Goal: Entertainment & Leisure: Browse casually

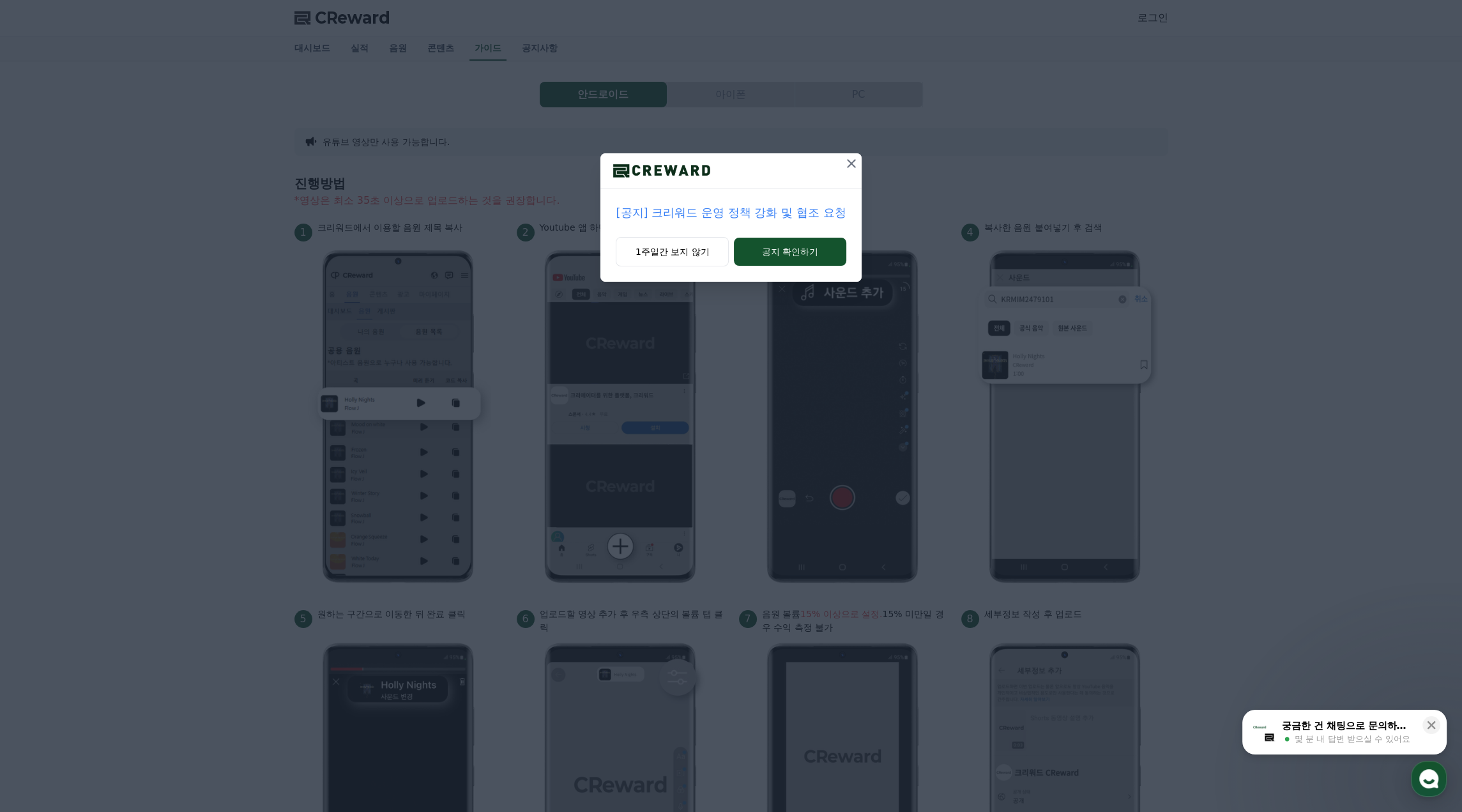
click at [699, 267] on div "1주일간 보지 않기 공지 확인하기" at bounding box center [731, 259] width 261 height 44
click at [693, 261] on button "1주일간 보지 않기" at bounding box center [672, 252] width 113 height 29
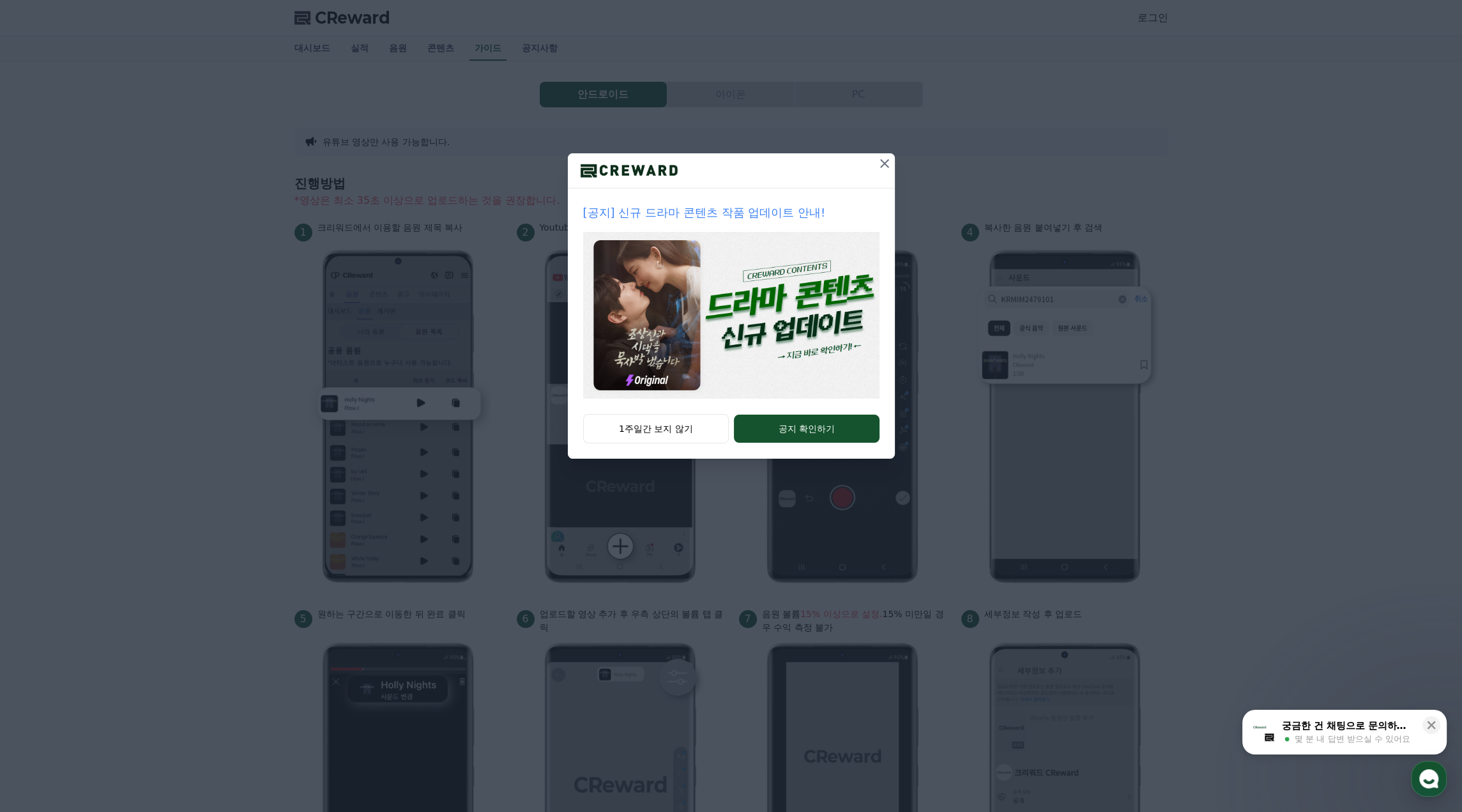
click at [887, 168] on icon at bounding box center [885, 164] width 16 height 16
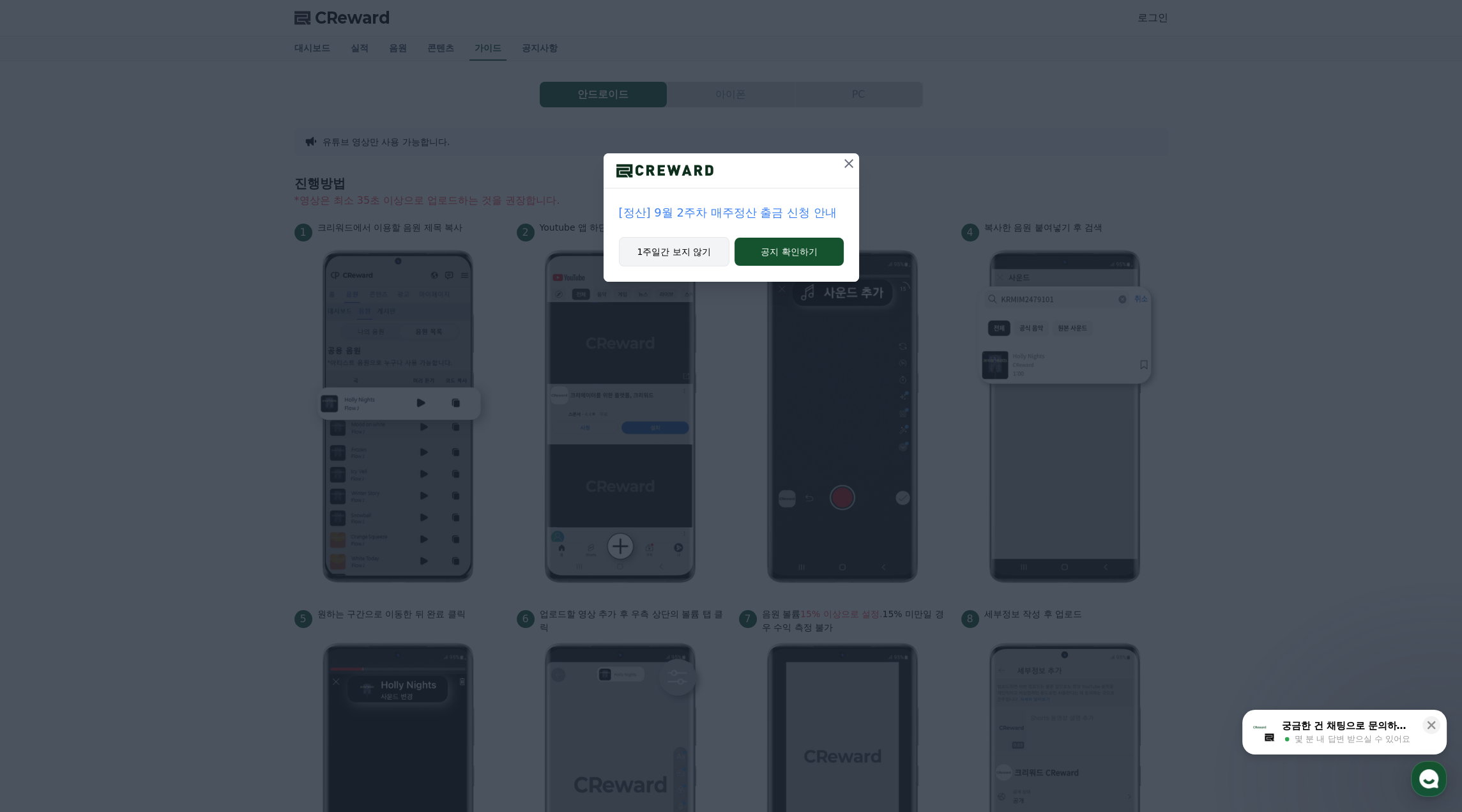
click at [681, 251] on button "1주일간 보지 않기" at bounding box center [673, 252] width 111 height 29
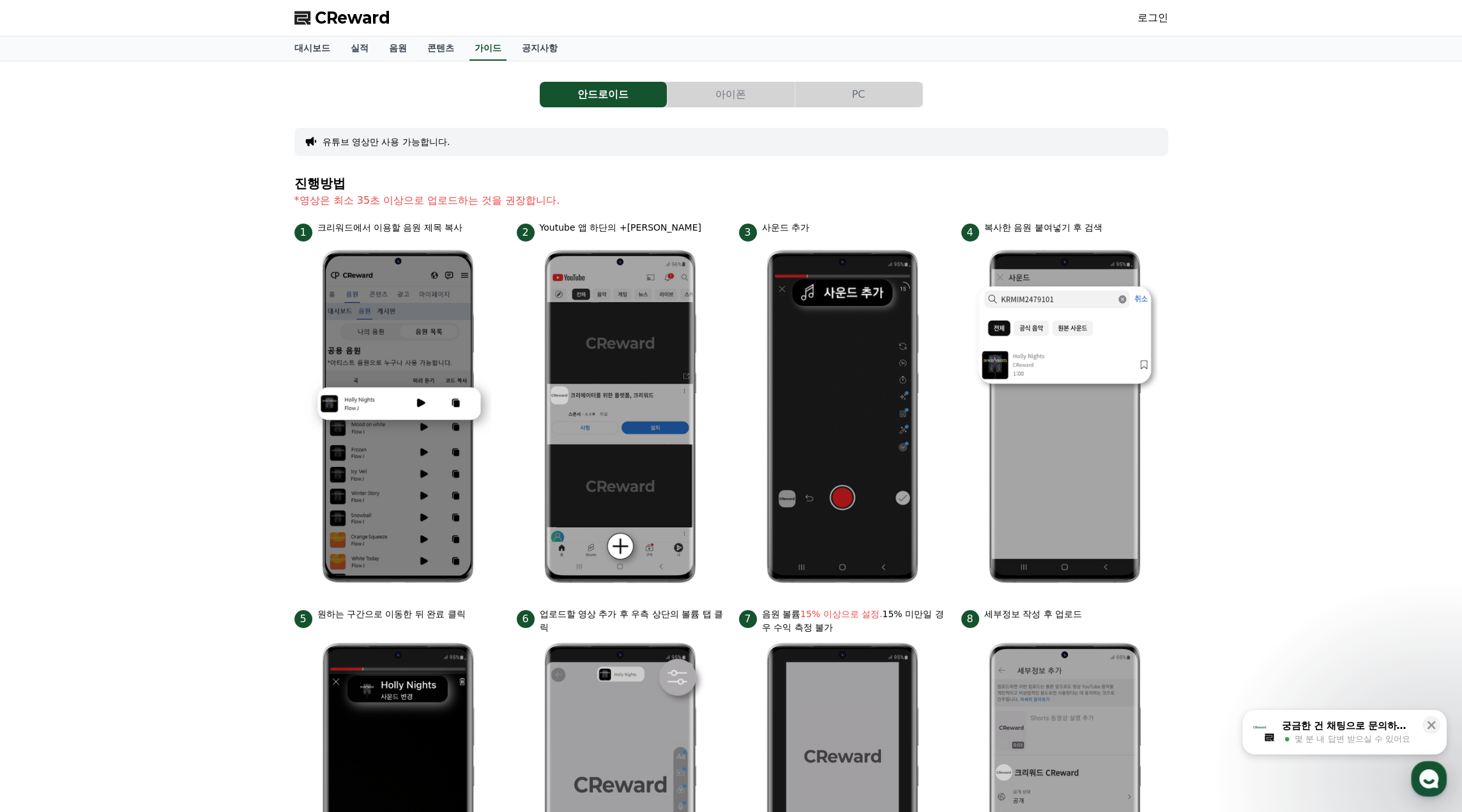
click at [1164, 25] on link "로그인" at bounding box center [1152, 18] width 30 height 16
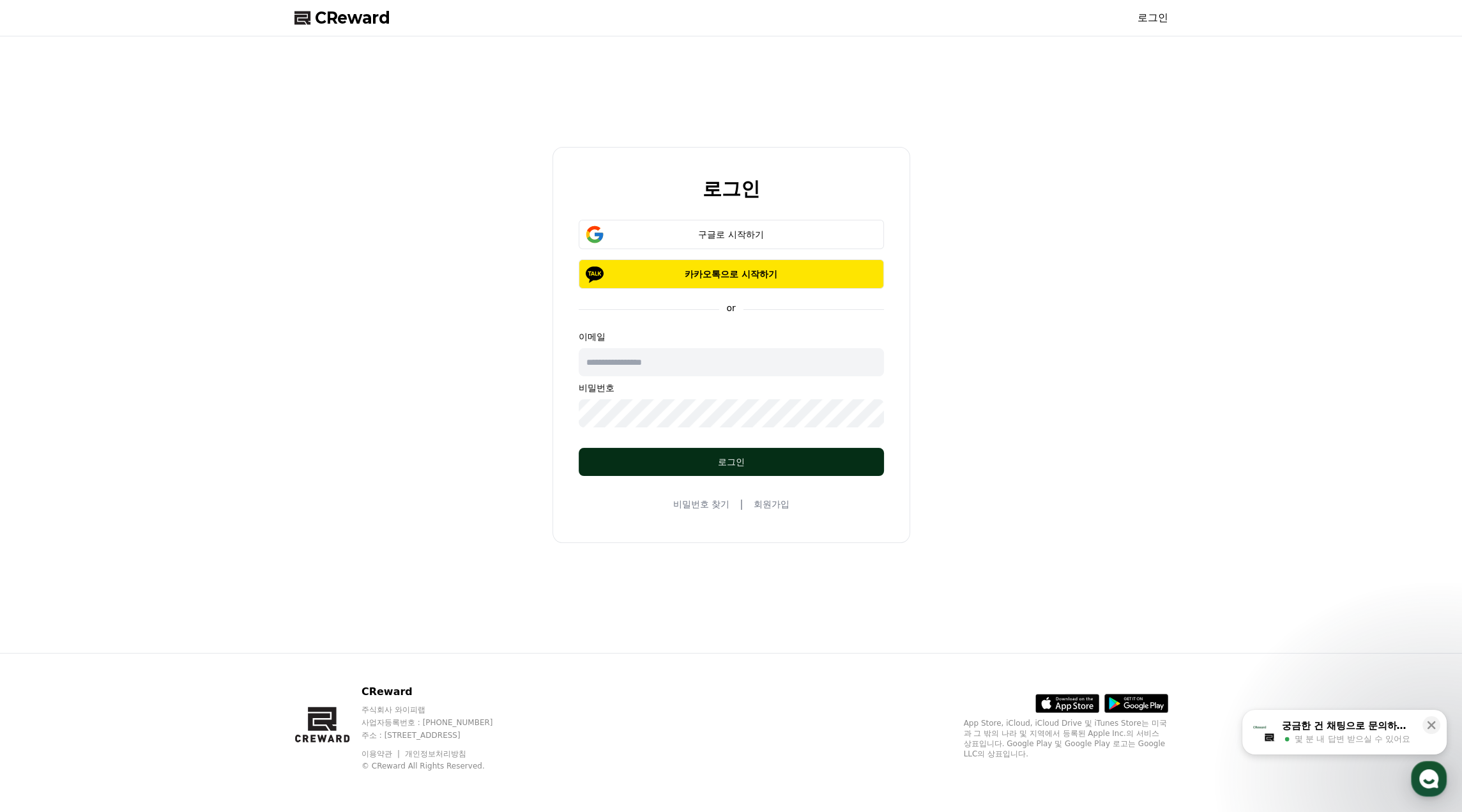
click at [816, 459] on div "로그인" at bounding box center [731, 461] width 255 height 13
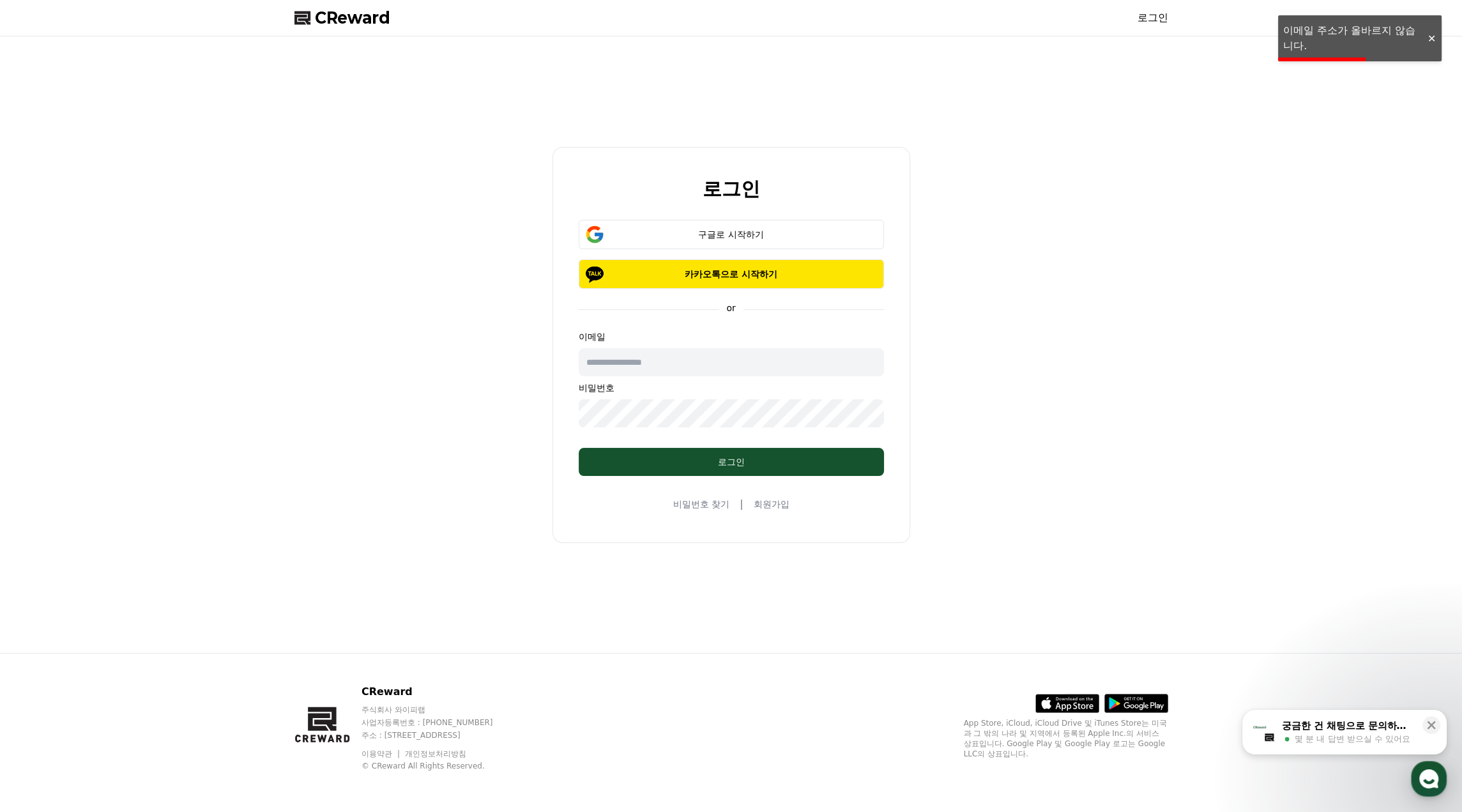
click at [1435, 41] on div at bounding box center [1431, 38] width 21 height 12
click at [1200, 259] on div "로그인 구글로 시작하기 카카오톡으로 시작하기 or 이메일 비밀번호 로그인 비밀번호 찾기 | 회원가입" at bounding box center [731, 344] width 1462 height 616
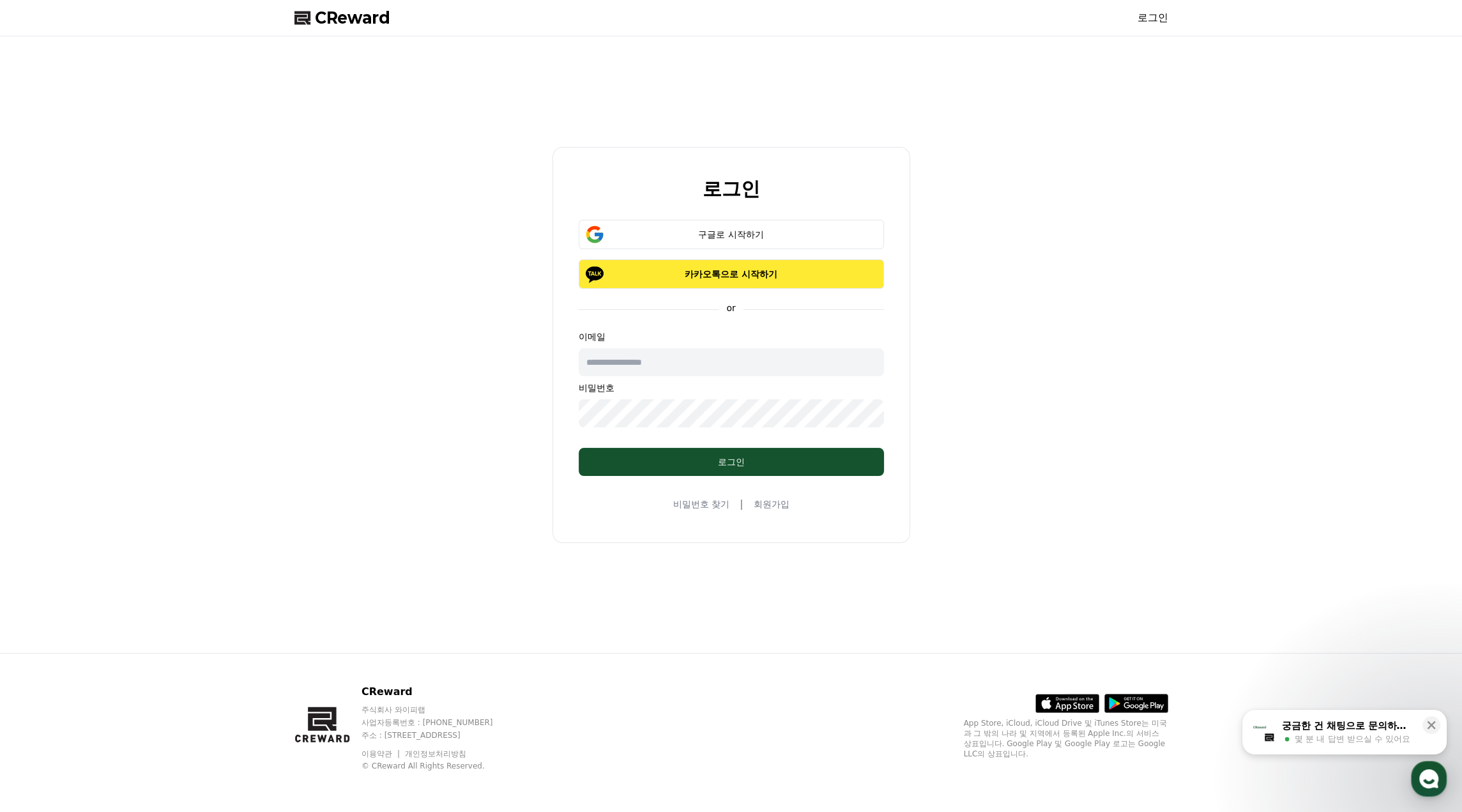
click at [748, 282] on button "카카오톡으로 시작하기" at bounding box center [731, 274] width 306 height 29
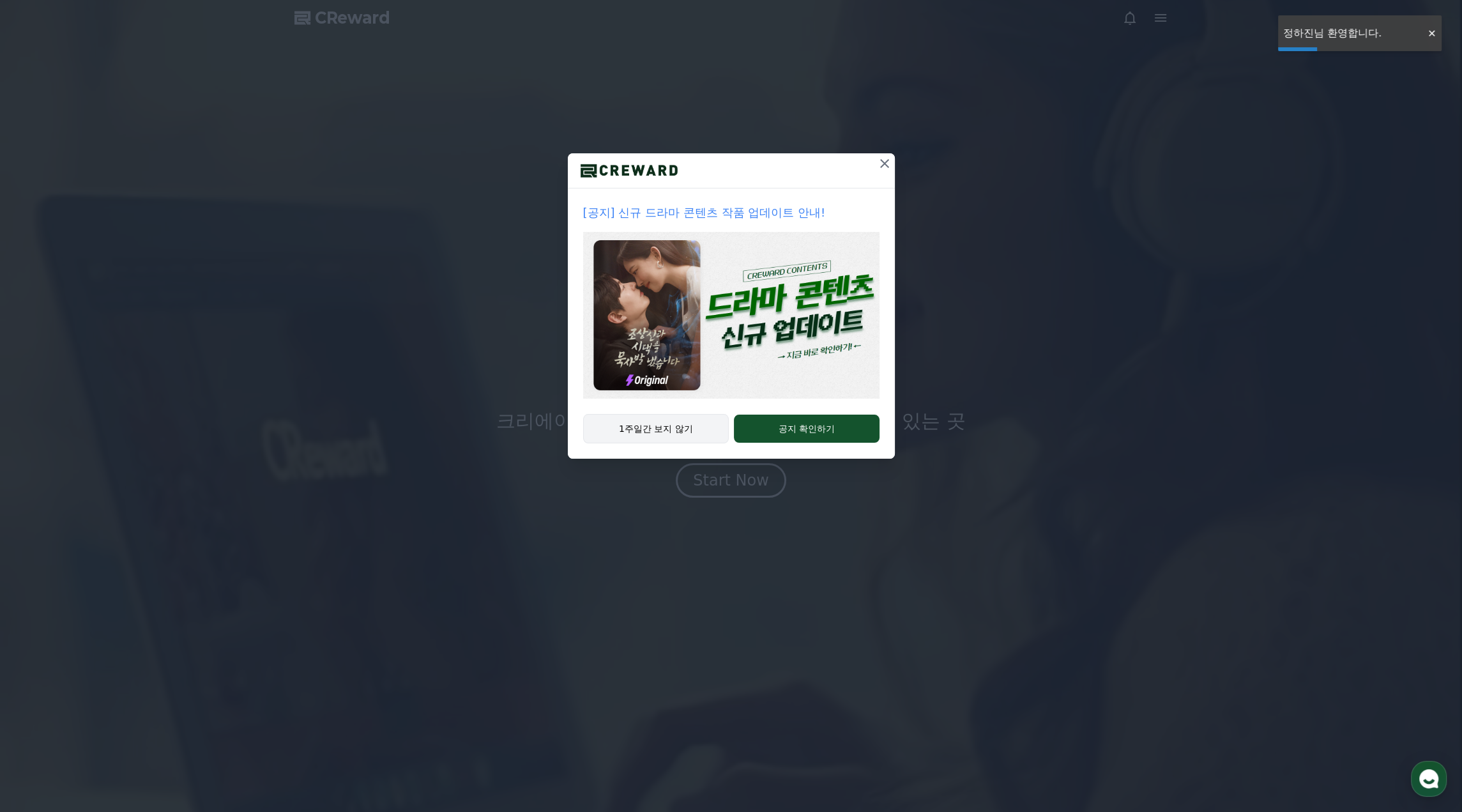
click at [644, 440] on button "1주일간 보지 않기" at bounding box center [656, 429] width 146 height 29
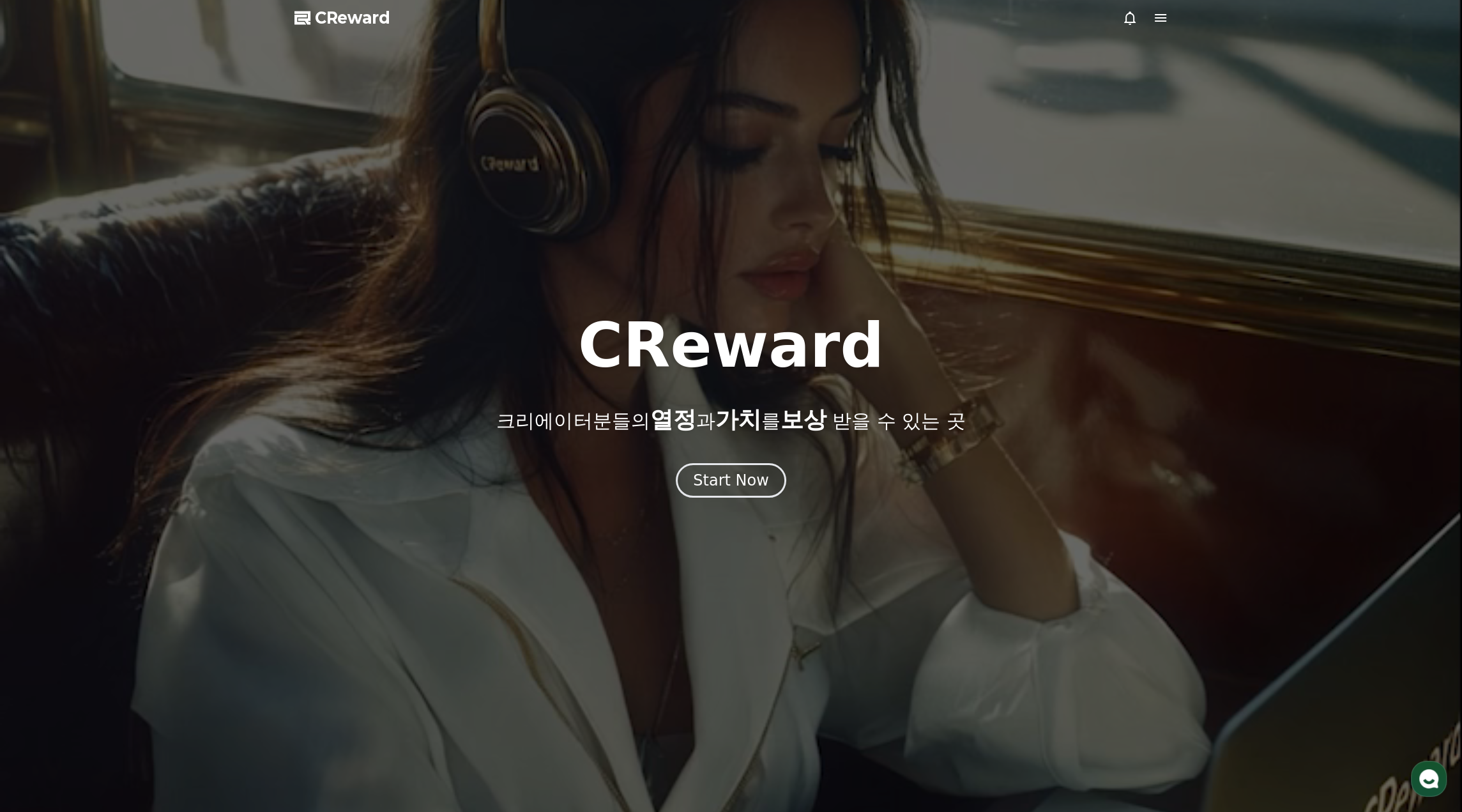
click at [337, 10] on span "CReward" at bounding box center [352, 18] width 76 height 21
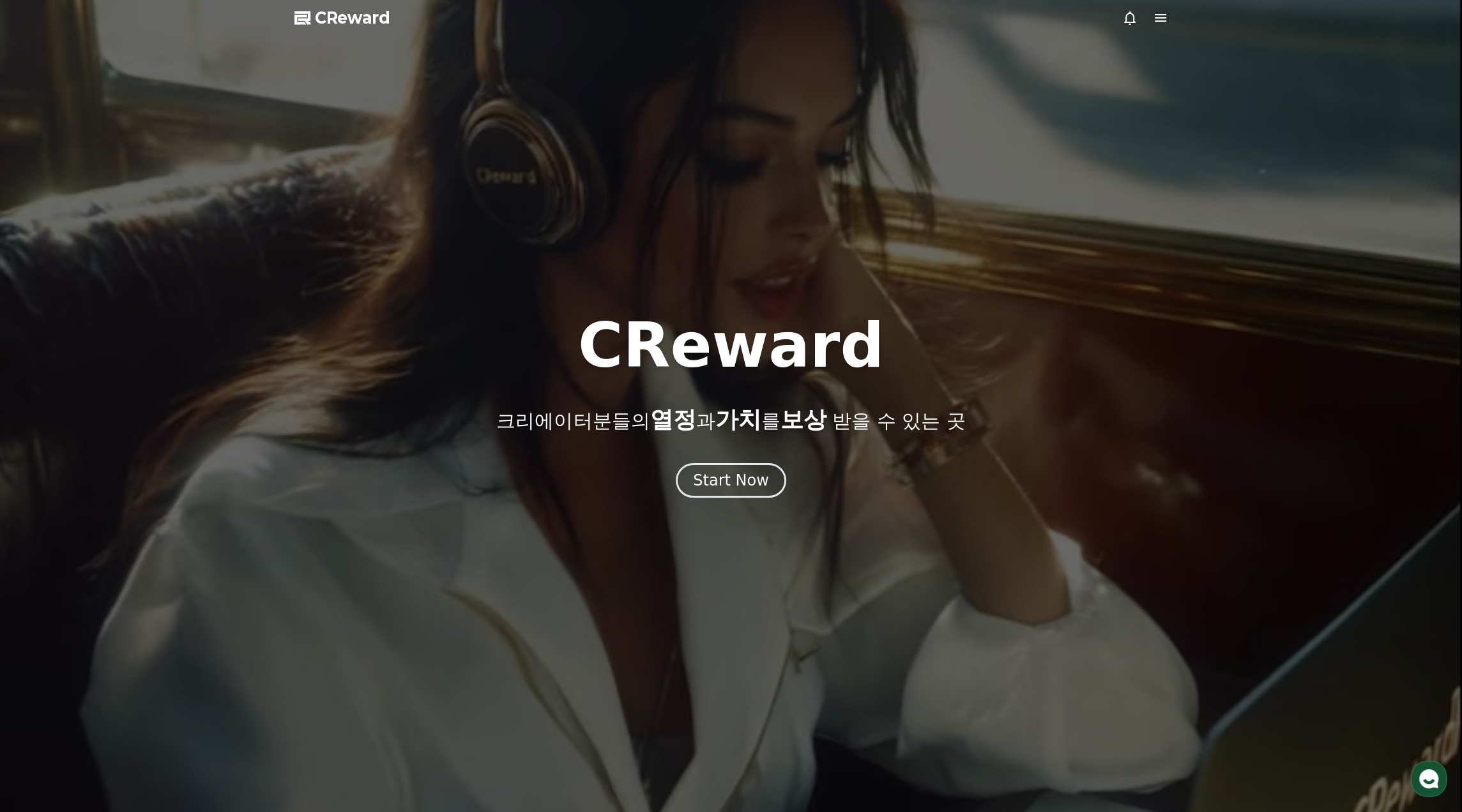
click at [332, 19] on span "CReward" at bounding box center [352, 18] width 76 height 21
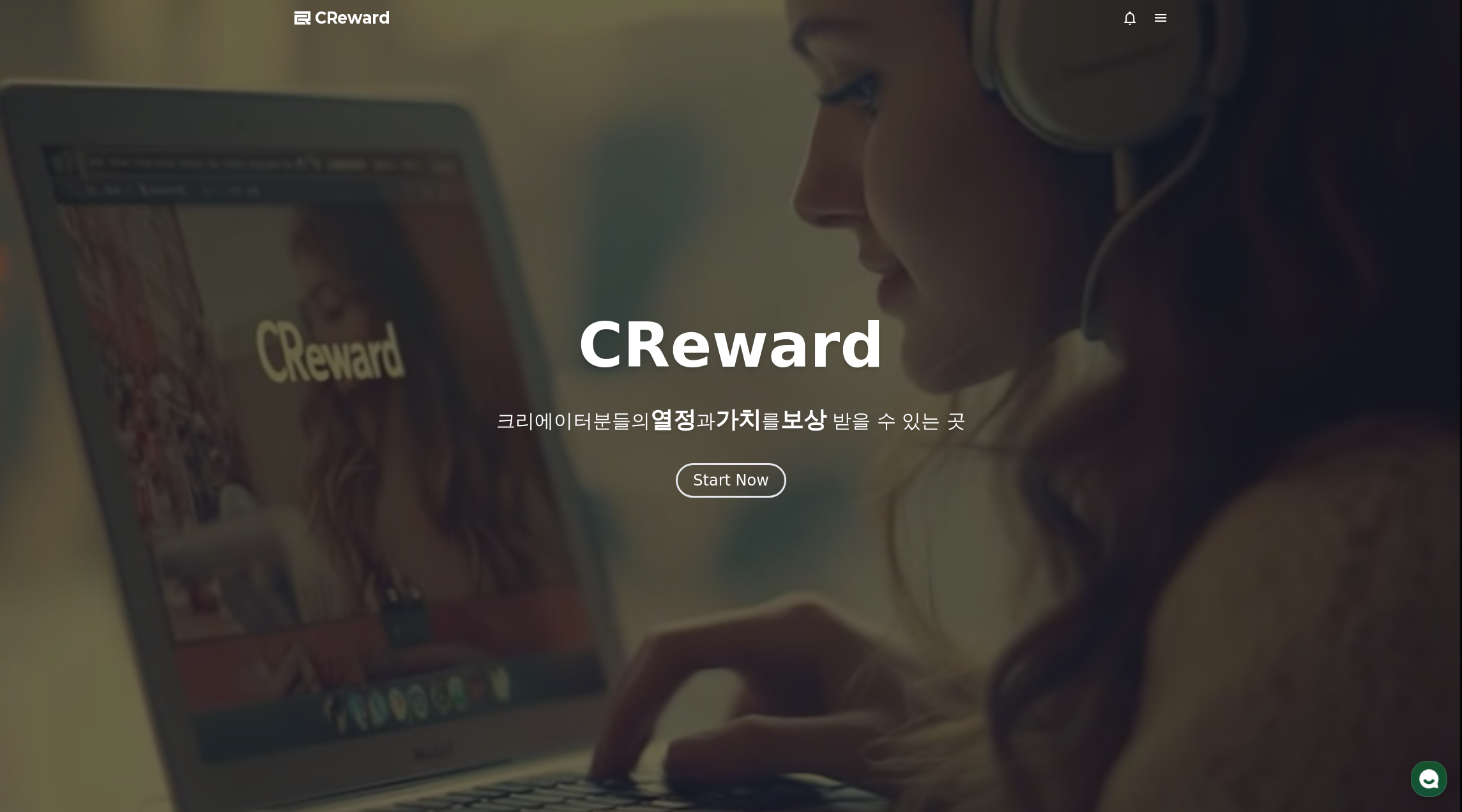
click at [1154, 19] on icon at bounding box center [1161, 18] width 16 height 16
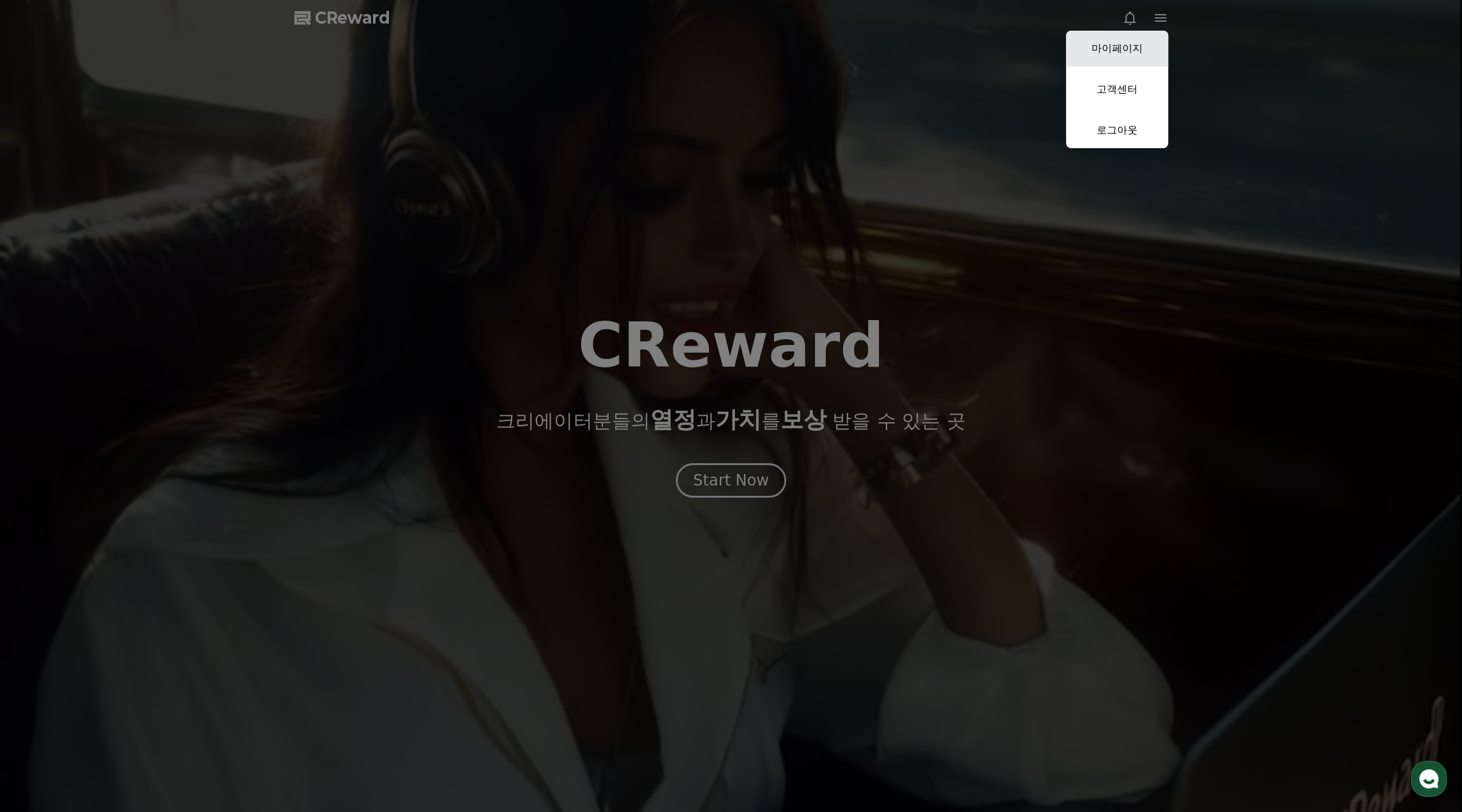
click at [1134, 46] on link "마이페이지" at bounding box center [1117, 48] width 102 height 35
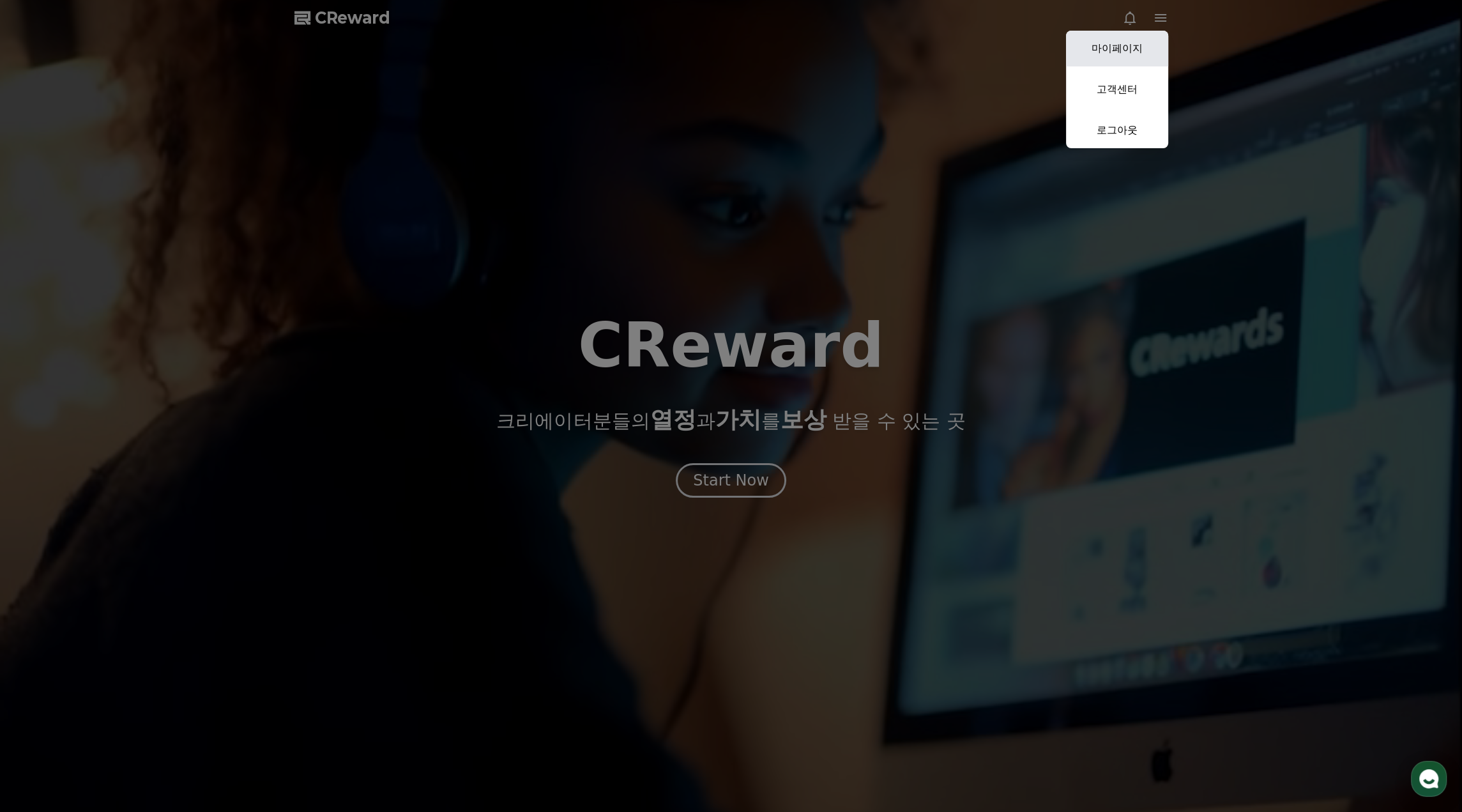
select select "**********"
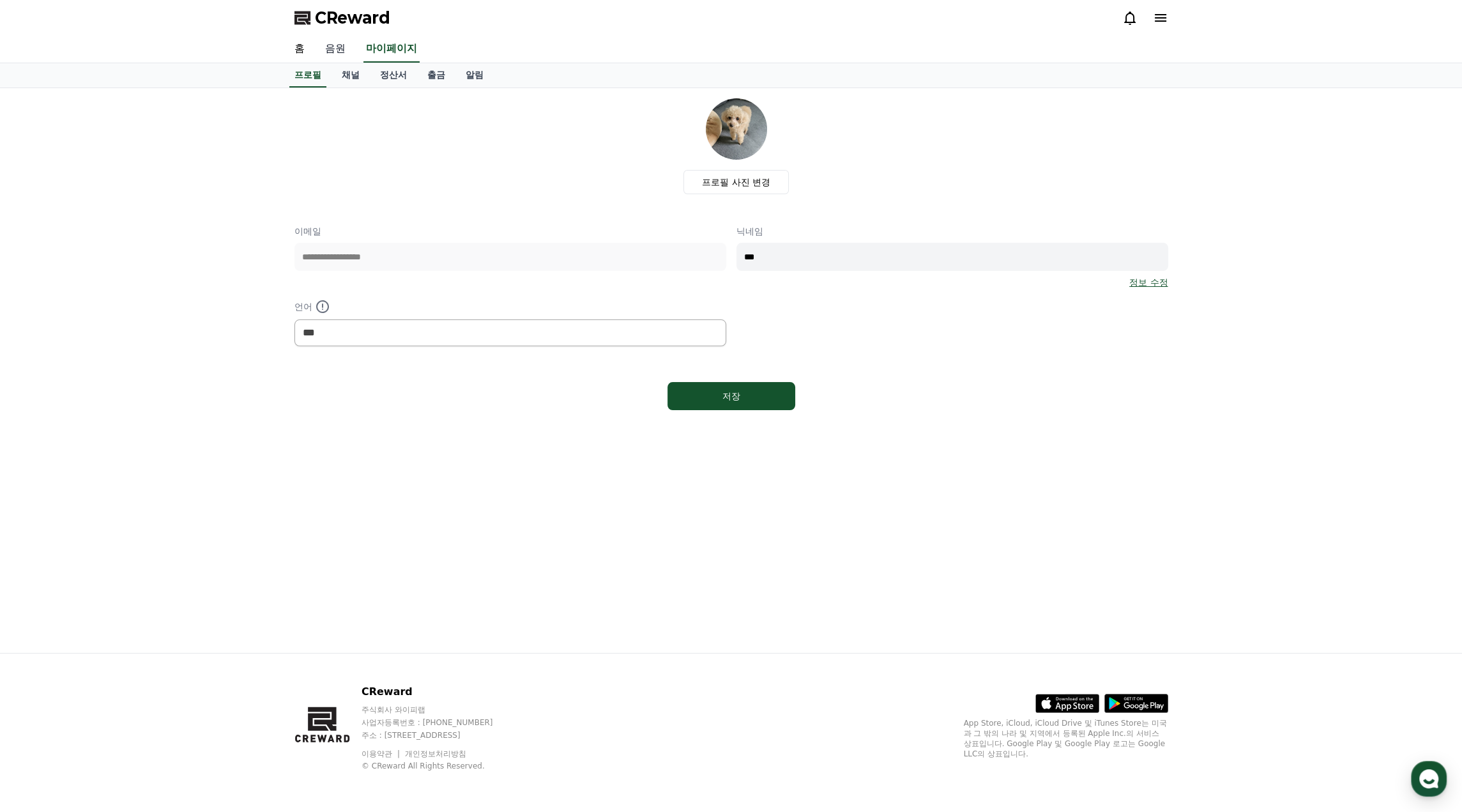
click at [338, 46] on link "음원" at bounding box center [335, 48] width 41 height 27
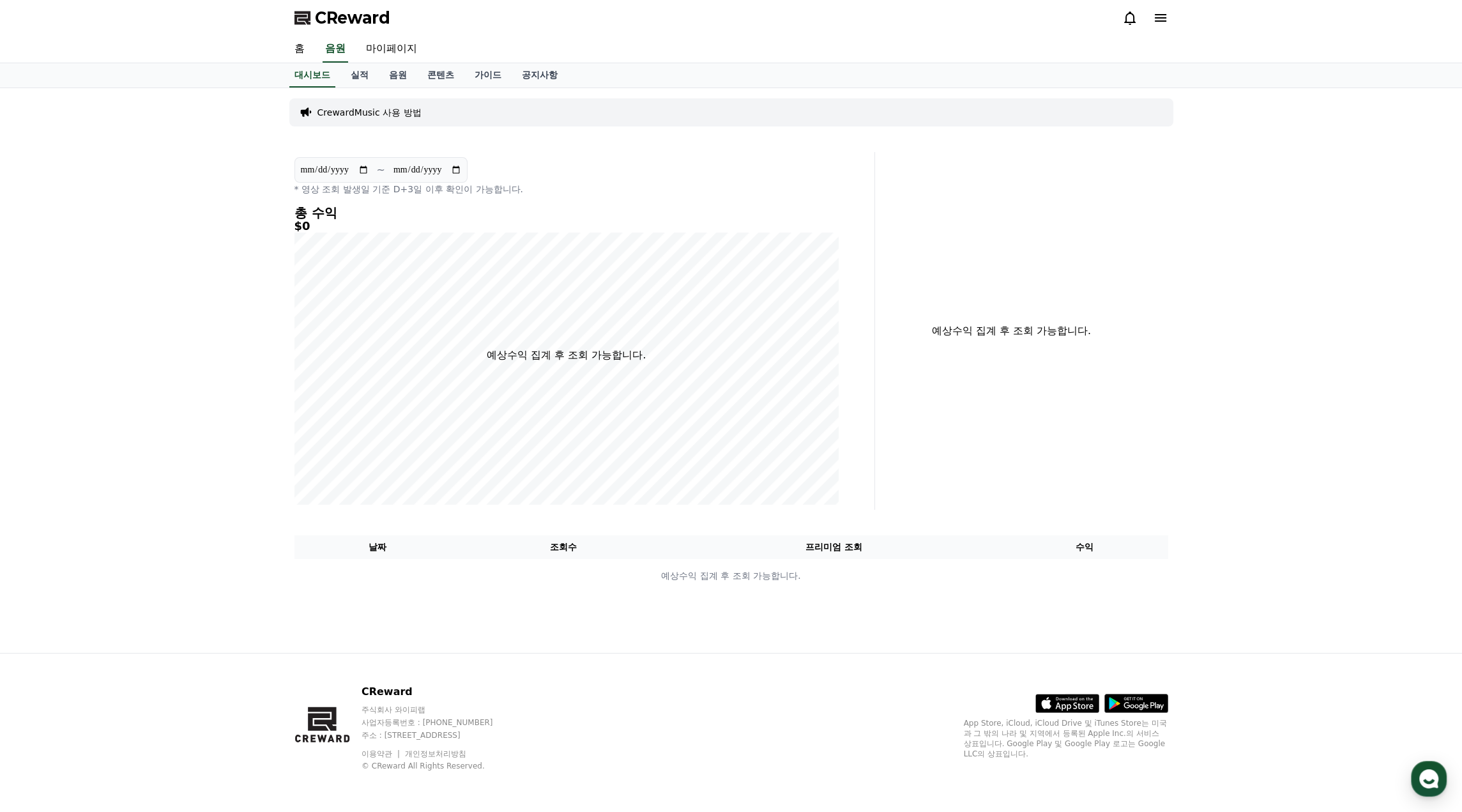
click at [381, 114] on p "CrewardMusic 사용 방법" at bounding box center [370, 112] width 104 height 13
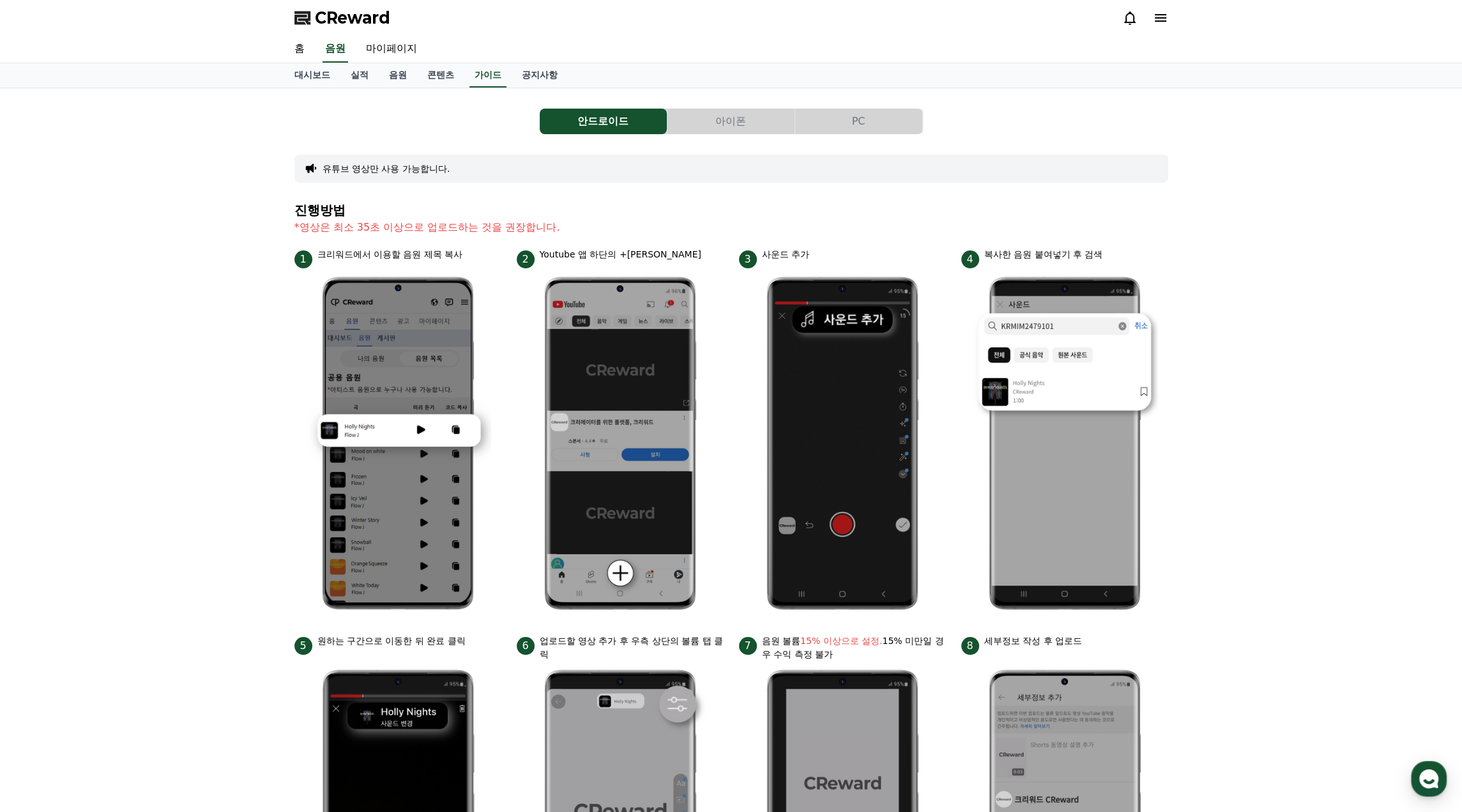
click at [381, 114] on div "안드로이드 아이폰 PC" at bounding box center [731, 121] width 874 height 26
click at [397, 78] on link "음원" at bounding box center [397, 75] width 38 height 25
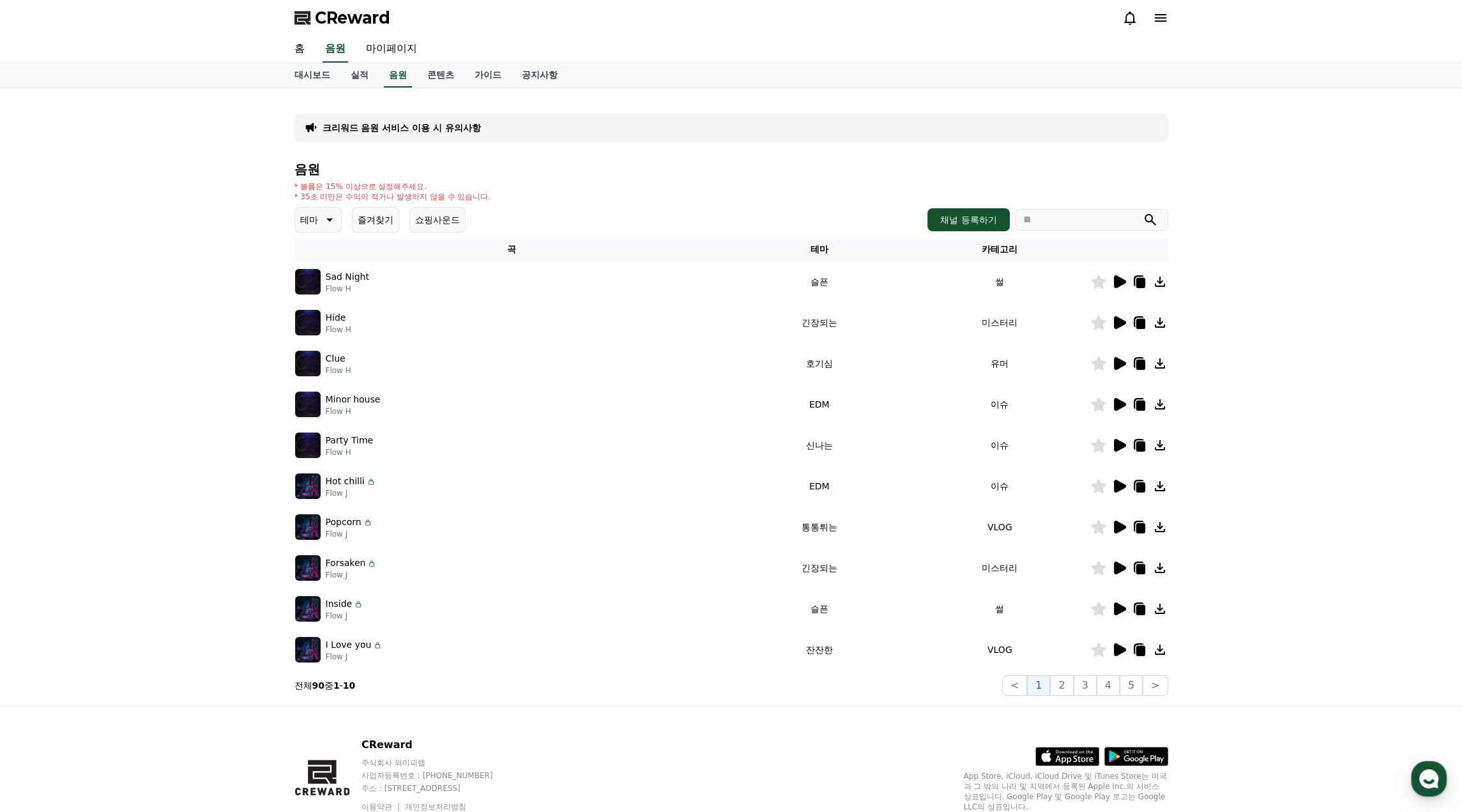
click at [1124, 281] on icon at bounding box center [1120, 281] width 12 height 13
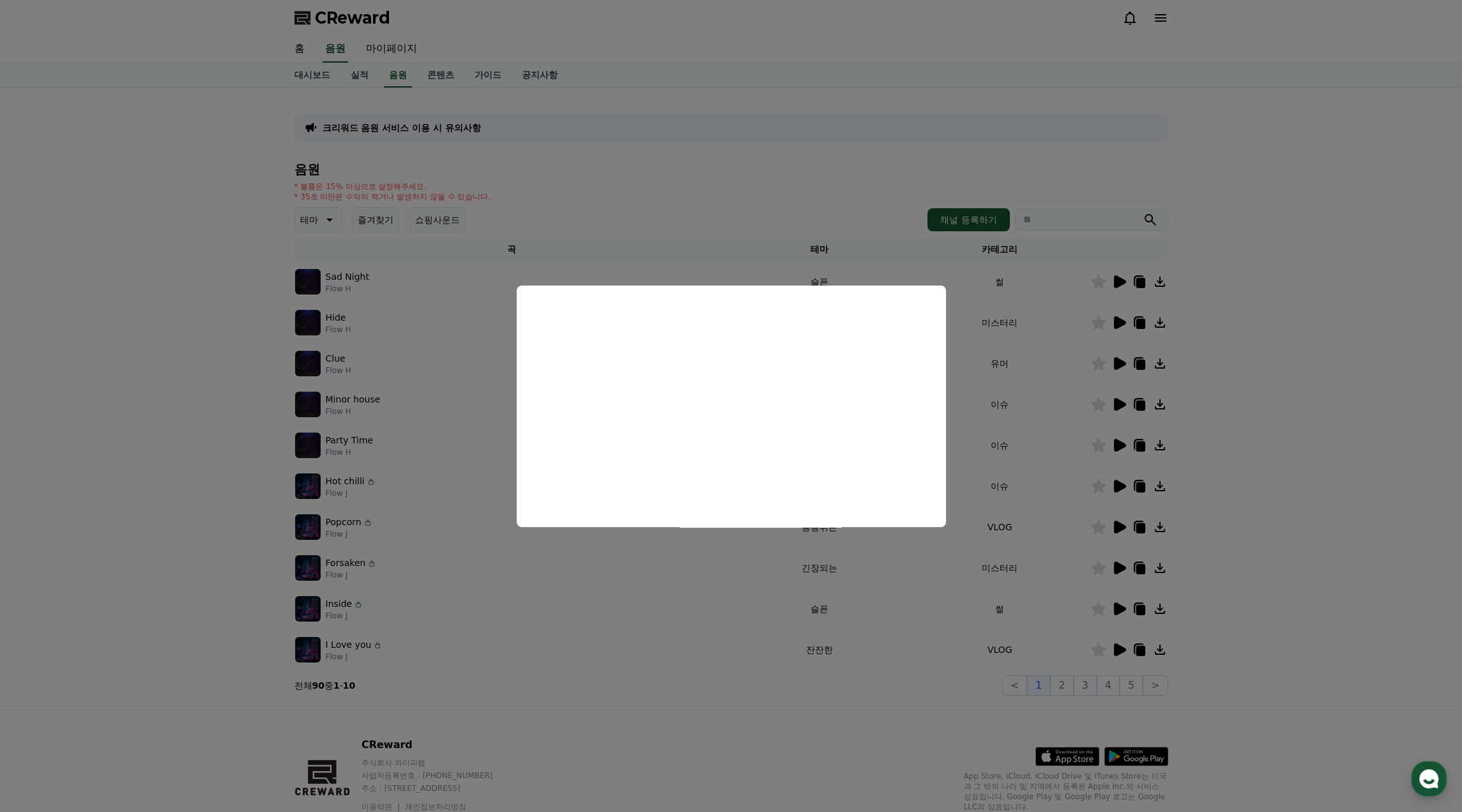
click at [1249, 512] on button "close modal" at bounding box center [731, 406] width 1462 height 812
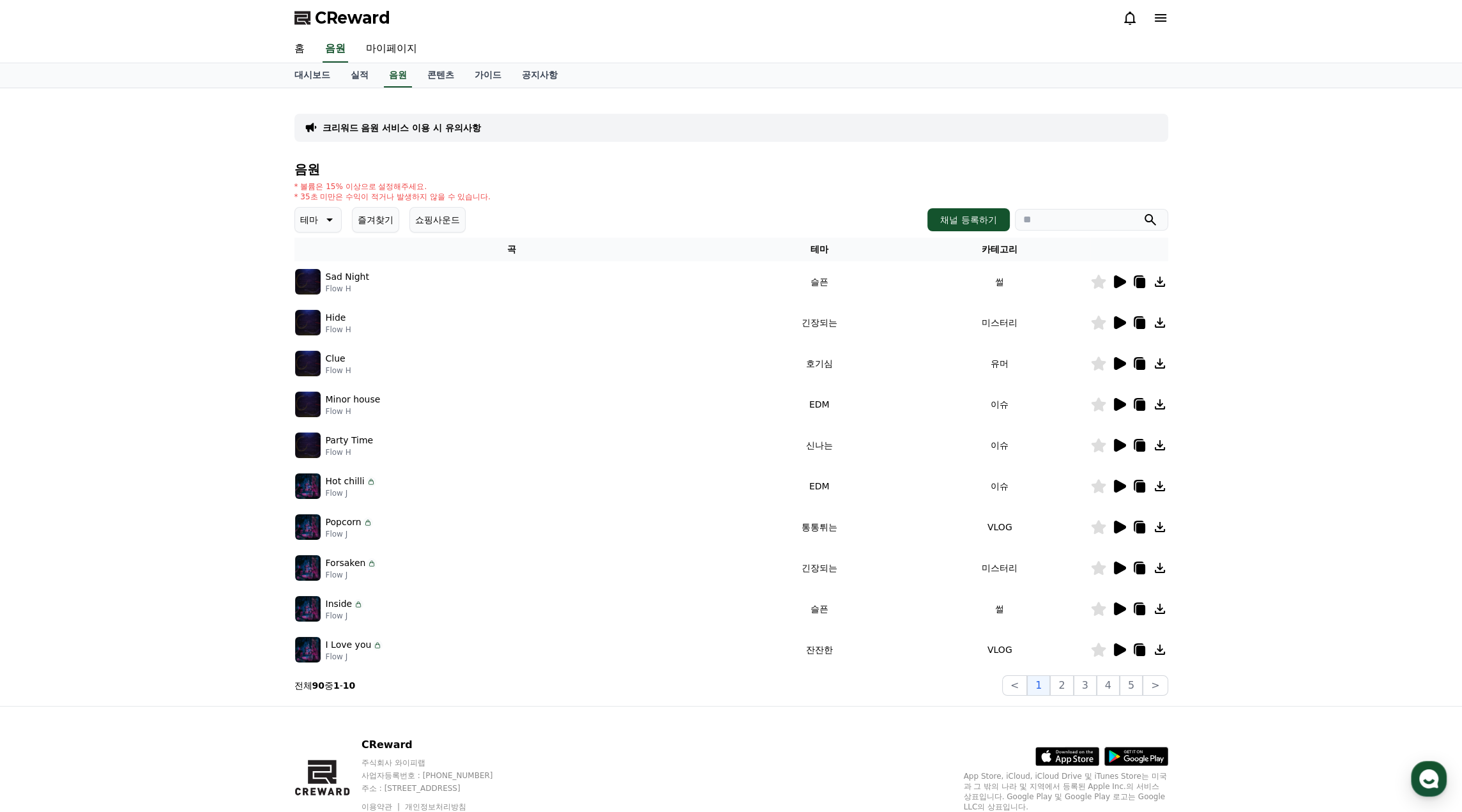
click at [334, 229] on button "테마" at bounding box center [318, 219] width 47 height 26
click at [315, 265] on button "귀여운" at bounding box center [315, 259] width 37 height 29
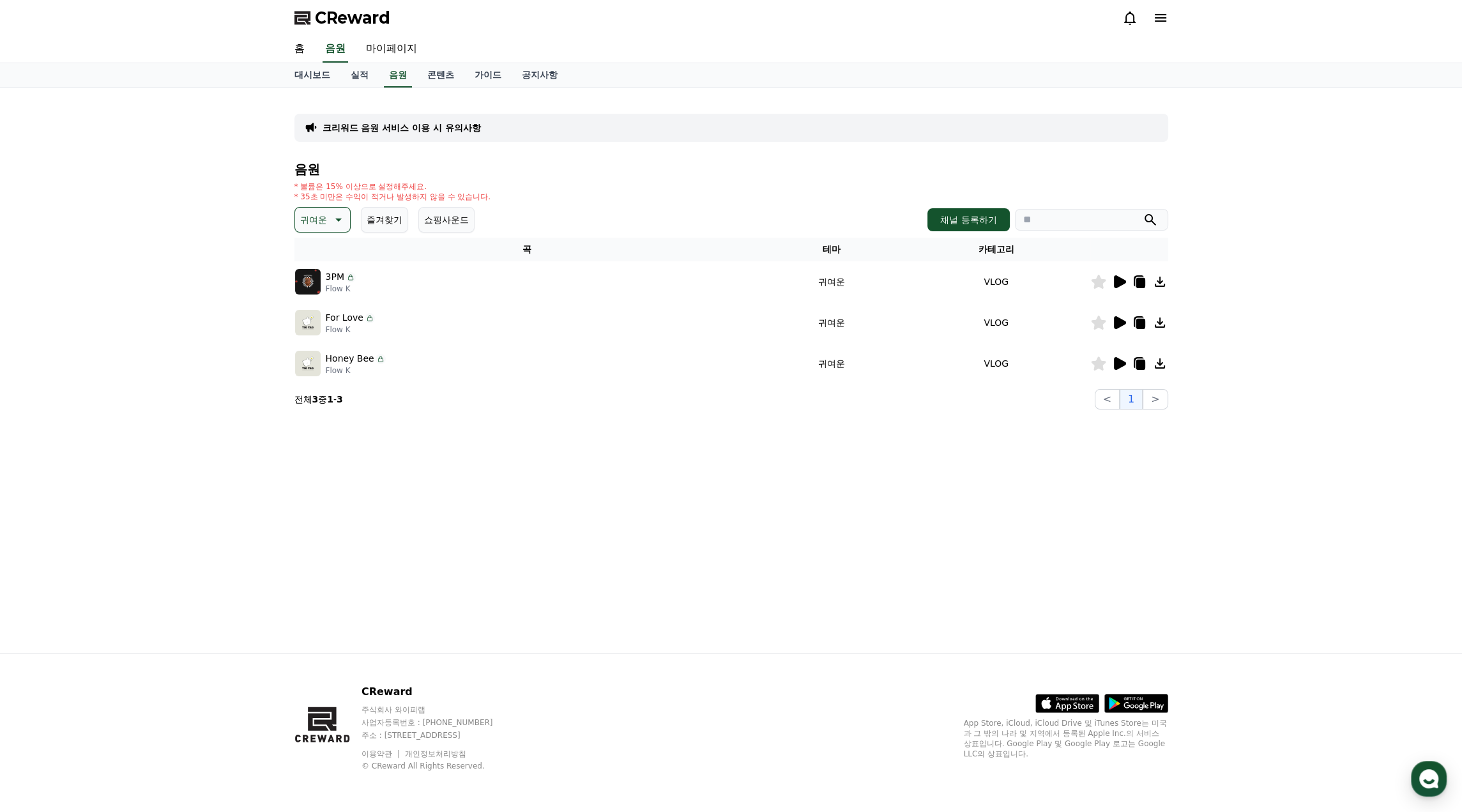
click at [308, 221] on p "귀여운" at bounding box center [313, 219] width 27 height 18
click at [316, 361] on button "코믹한" at bounding box center [315, 358] width 37 height 29
click at [319, 226] on p "코믹한" at bounding box center [313, 219] width 27 height 18
click at [317, 254] on button "전체" at bounding box center [310, 254] width 29 height 29
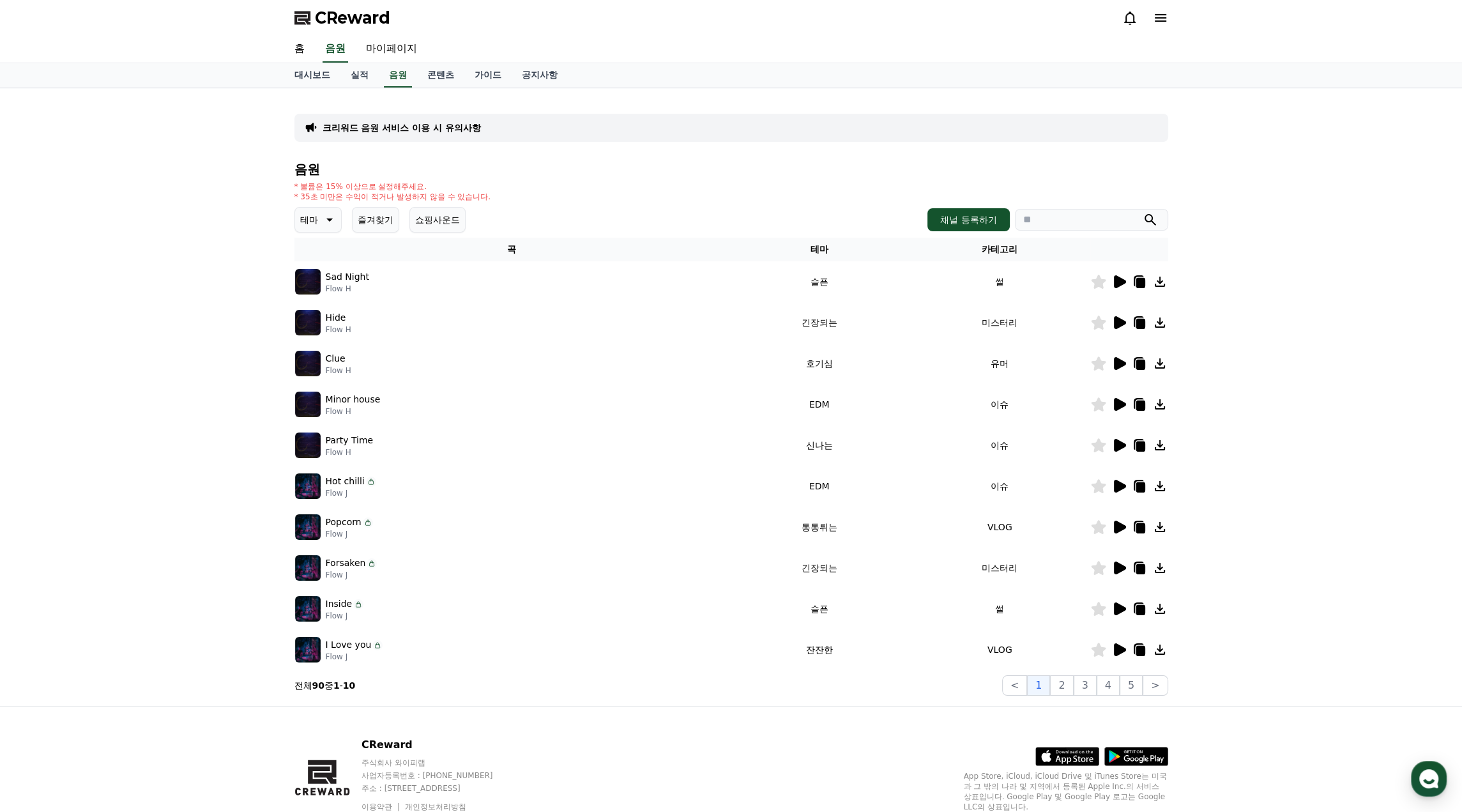
click at [318, 224] on button "테마" at bounding box center [318, 219] width 47 height 26
click at [323, 290] on button "그루브" at bounding box center [315, 286] width 37 height 29
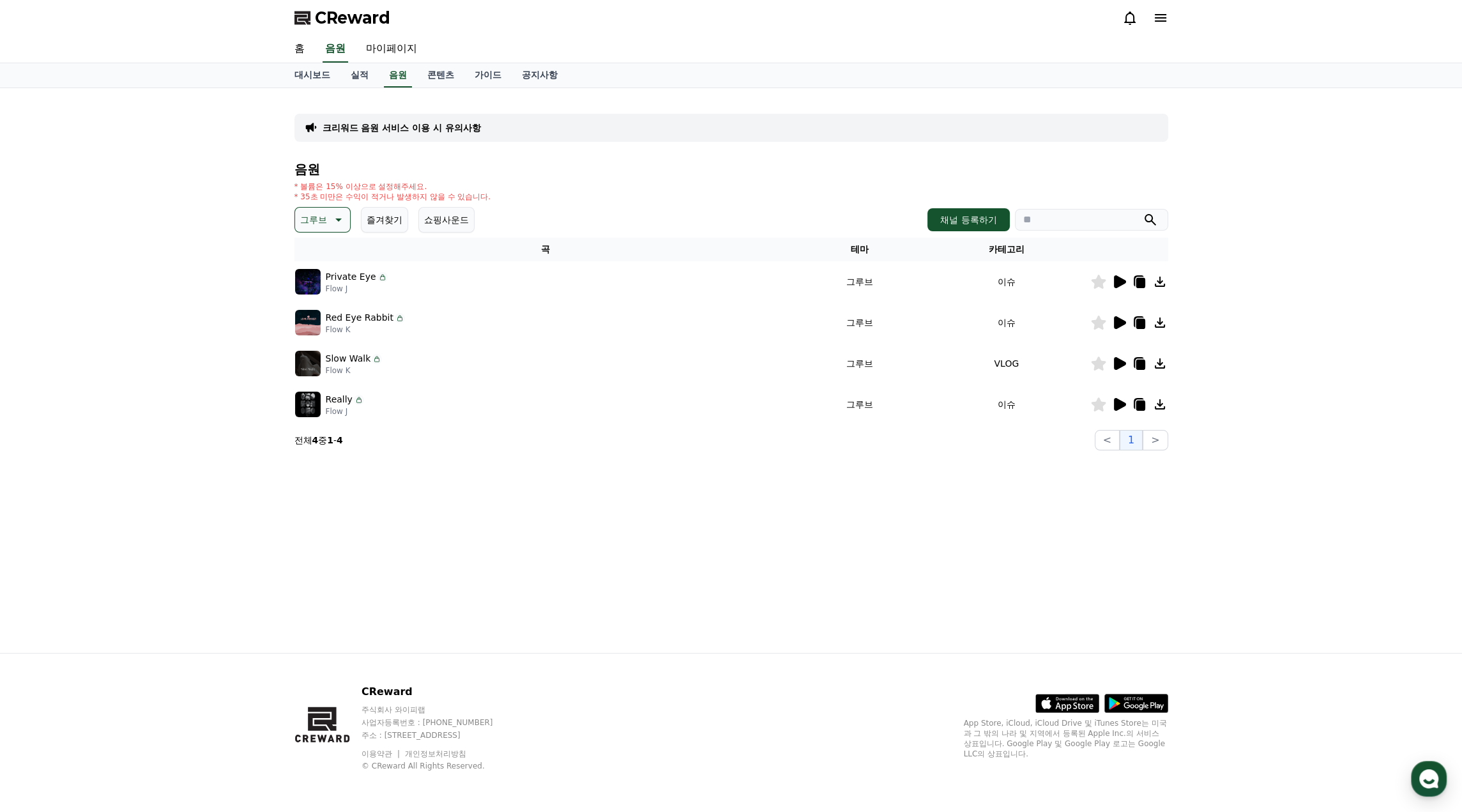
click at [323, 221] on p "그루브" at bounding box center [313, 219] width 27 height 18
click at [322, 257] on button "전체" at bounding box center [310, 254] width 29 height 29
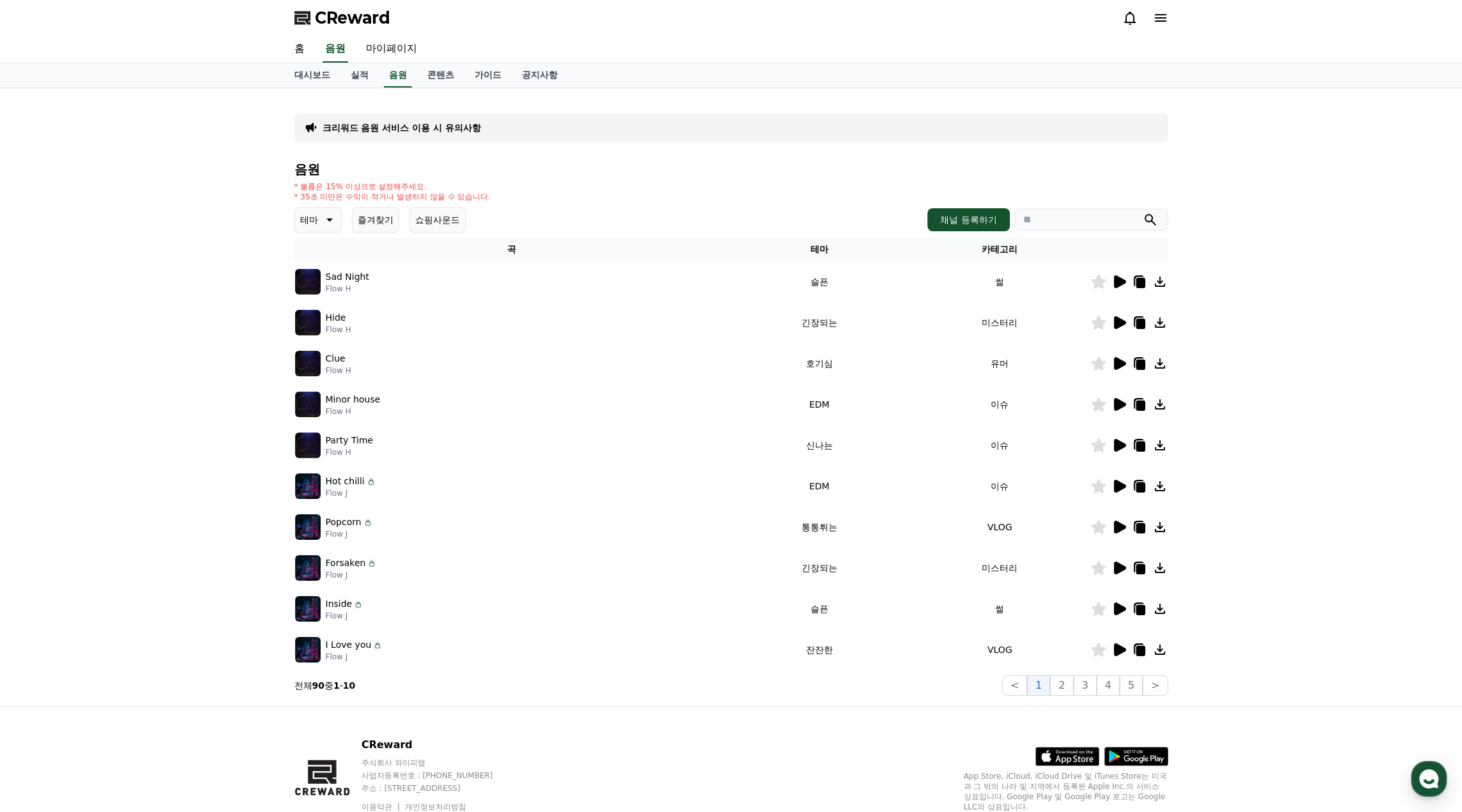
click at [1127, 445] on div at bounding box center [1130, 445] width 77 height 16
click at [1123, 444] on icon at bounding box center [1120, 444] width 12 height 13
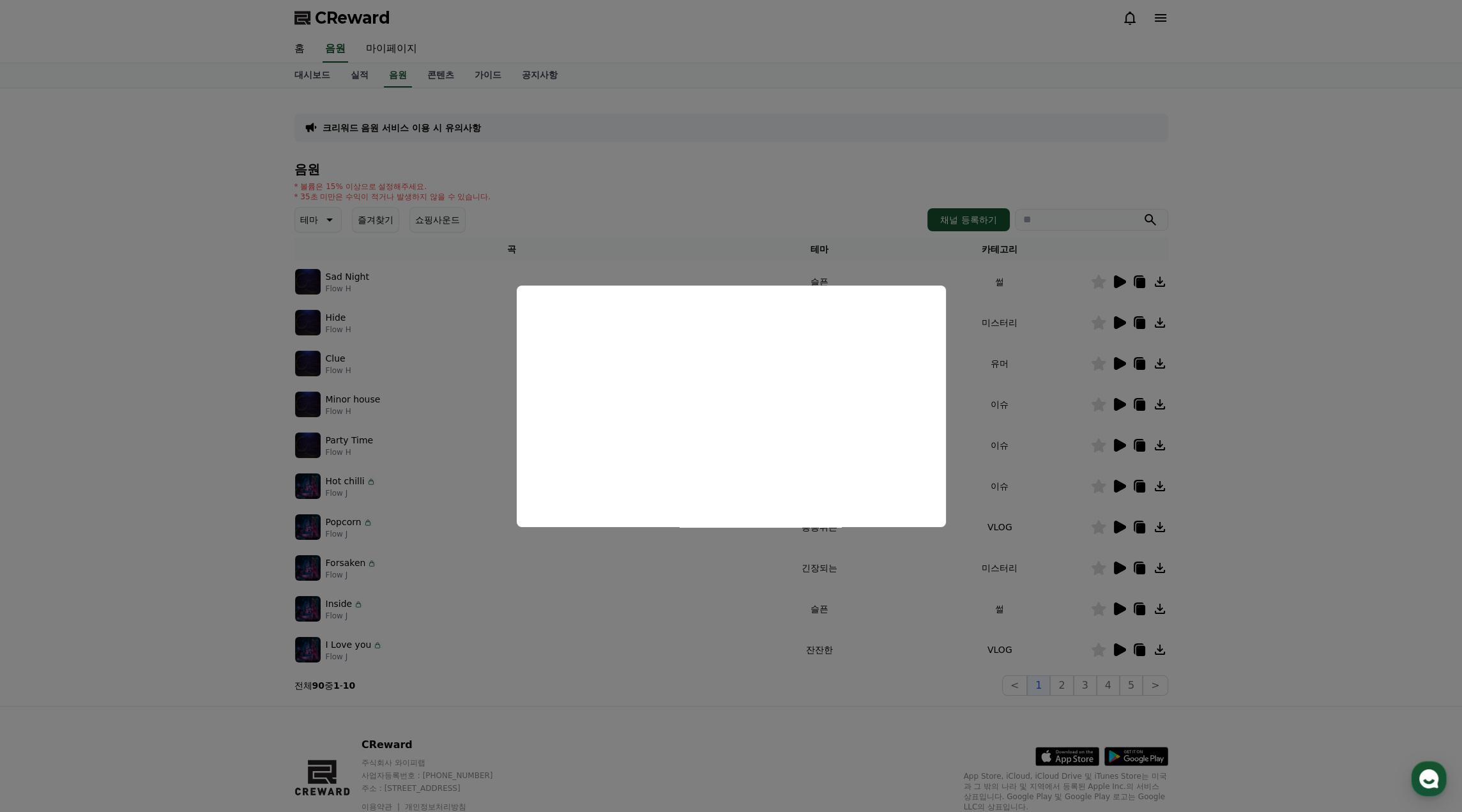
click at [1335, 418] on button "close modal" at bounding box center [731, 406] width 1462 height 812
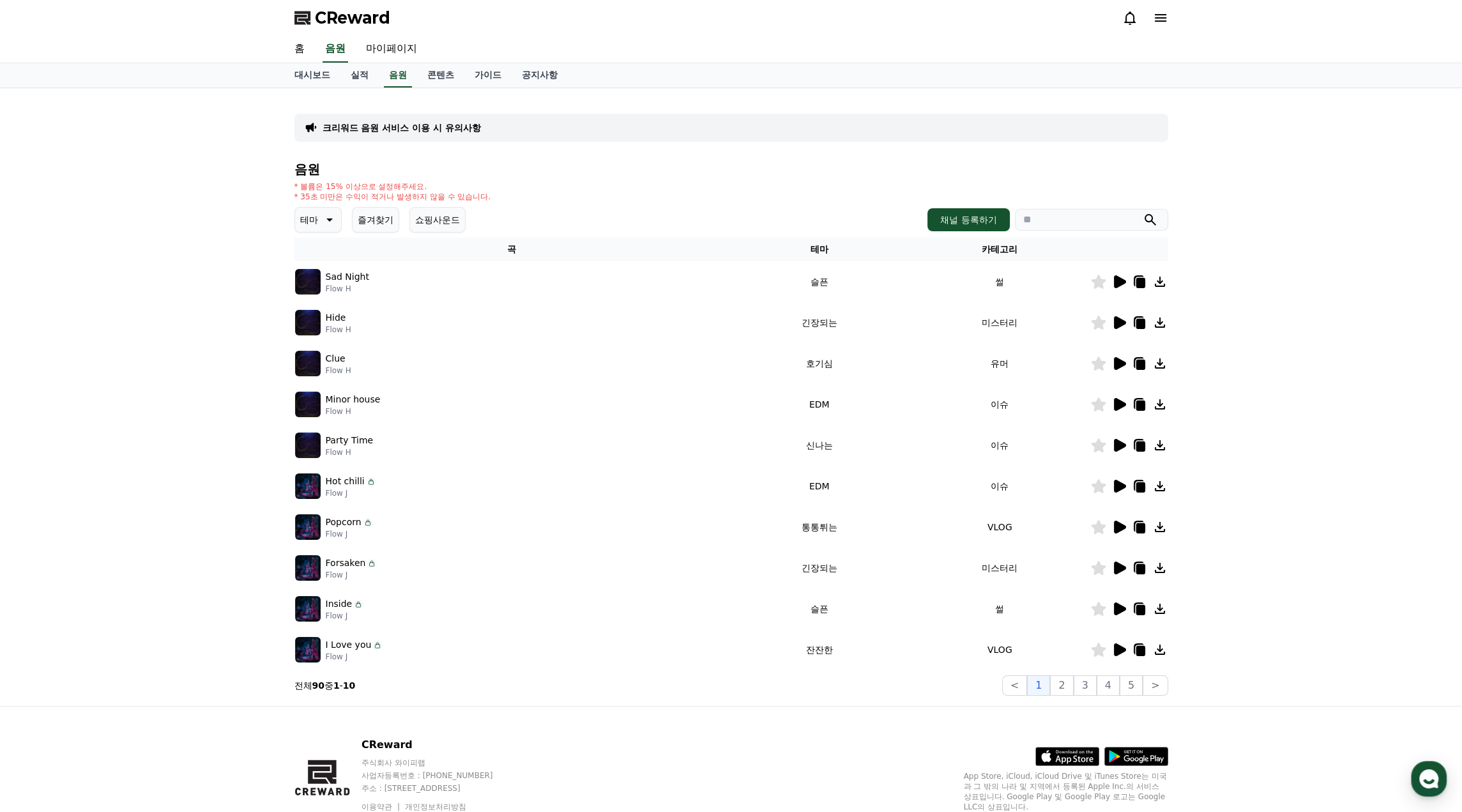
click at [1119, 368] on icon at bounding box center [1119, 364] width 16 height 16
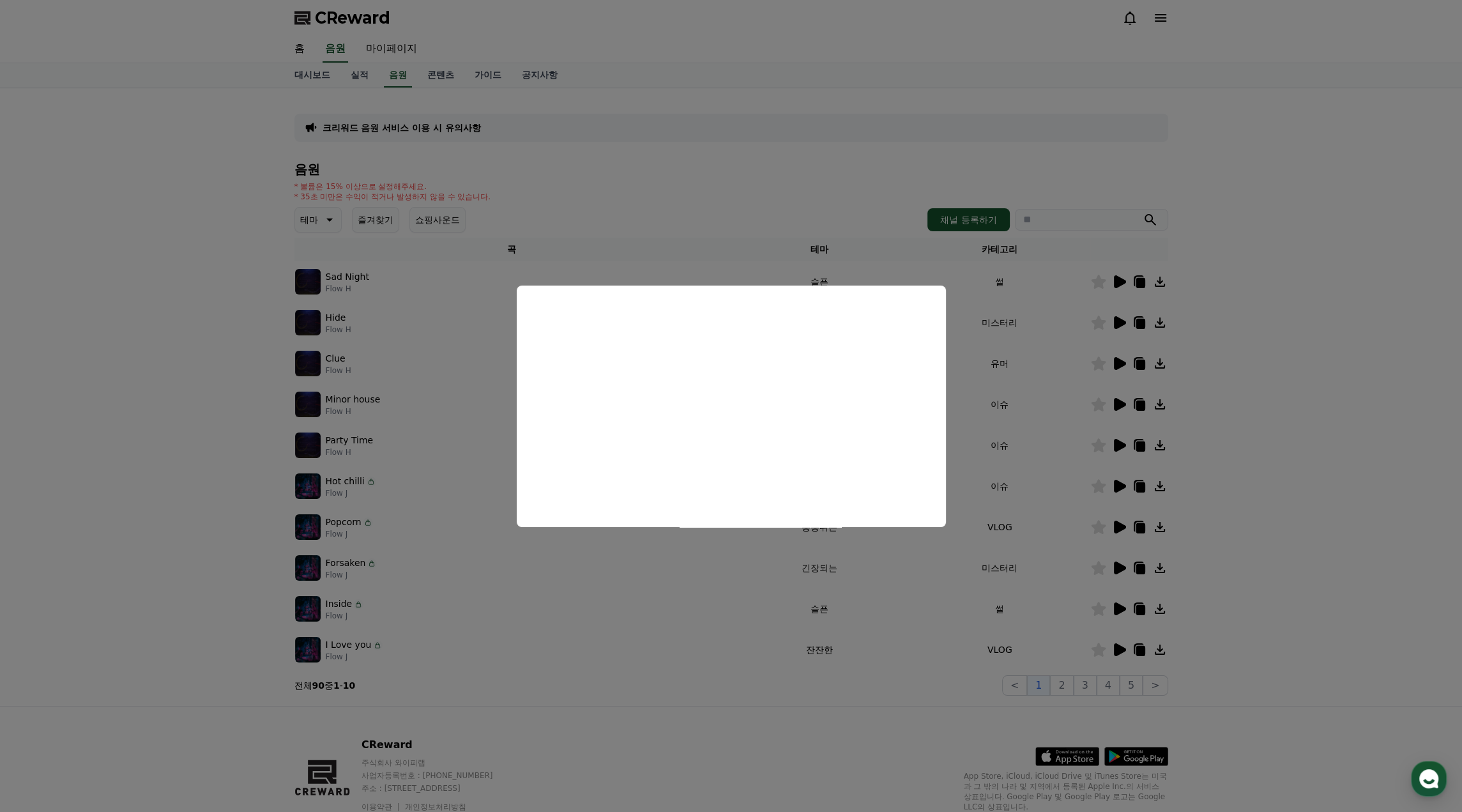
click at [1231, 511] on button "close modal" at bounding box center [731, 406] width 1462 height 812
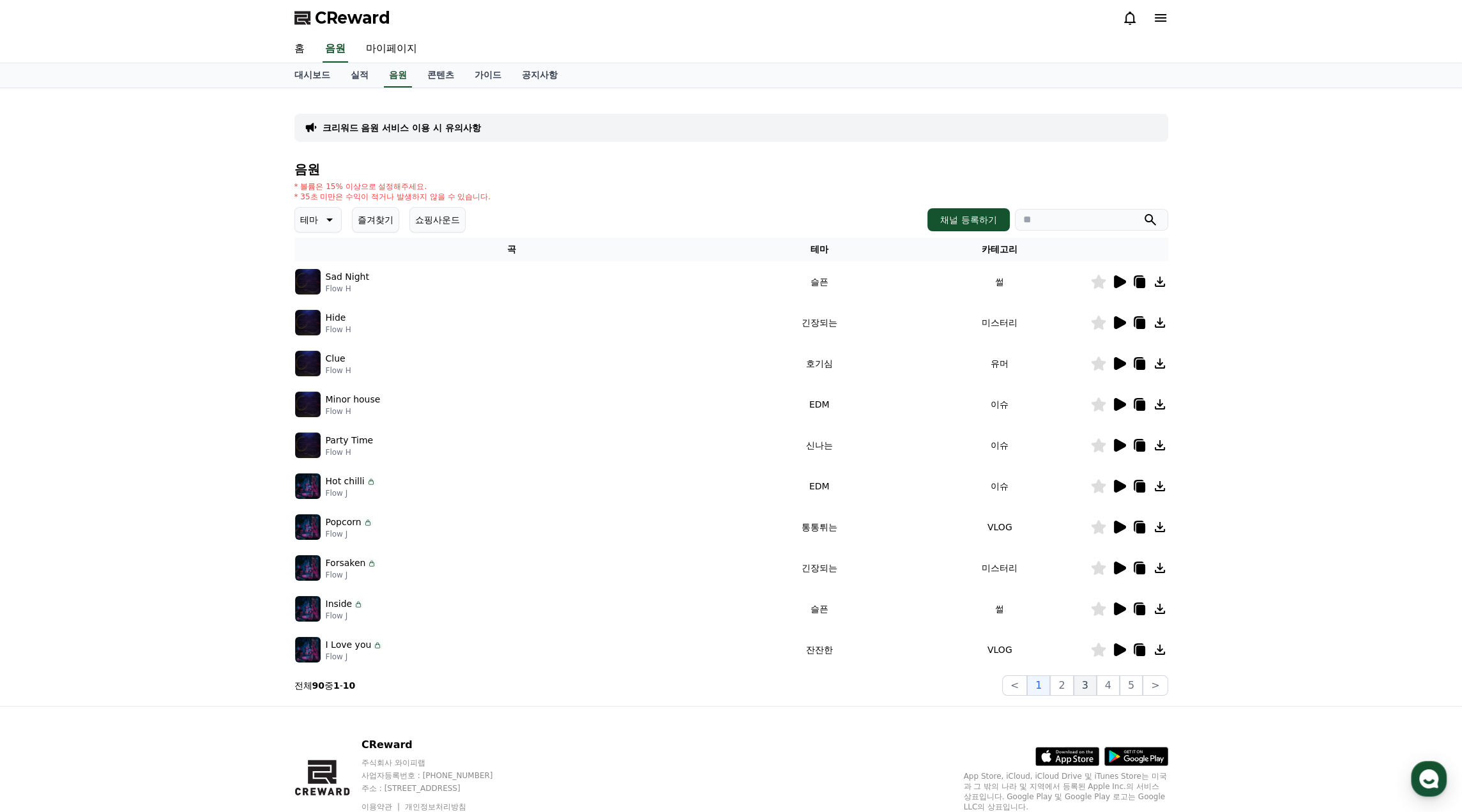
click at [1085, 690] on button "3" at bounding box center [1084, 685] width 23 height 21
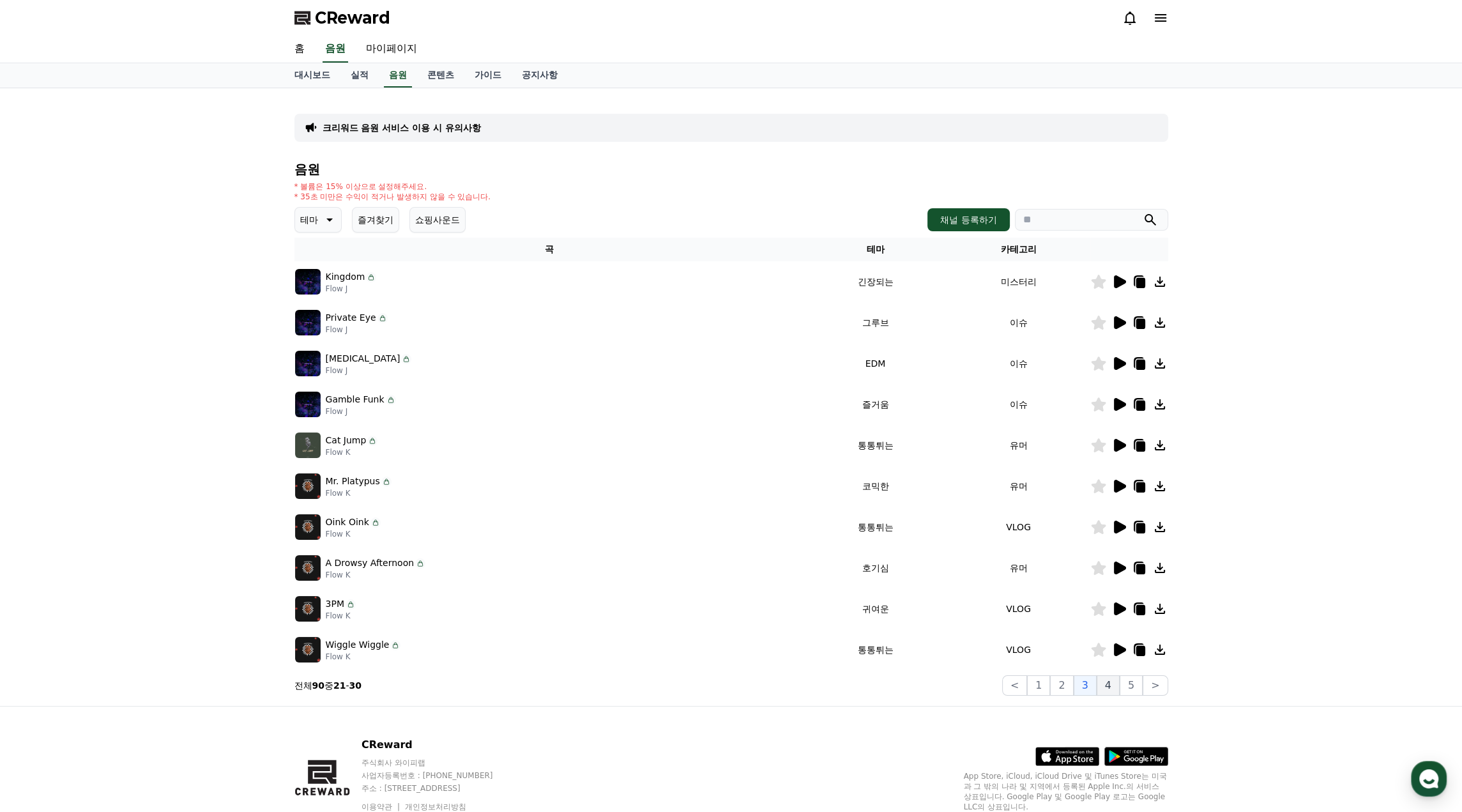
click at [1119, 686] on button "4" at bounding box center [1107, 685] width 23 height 21
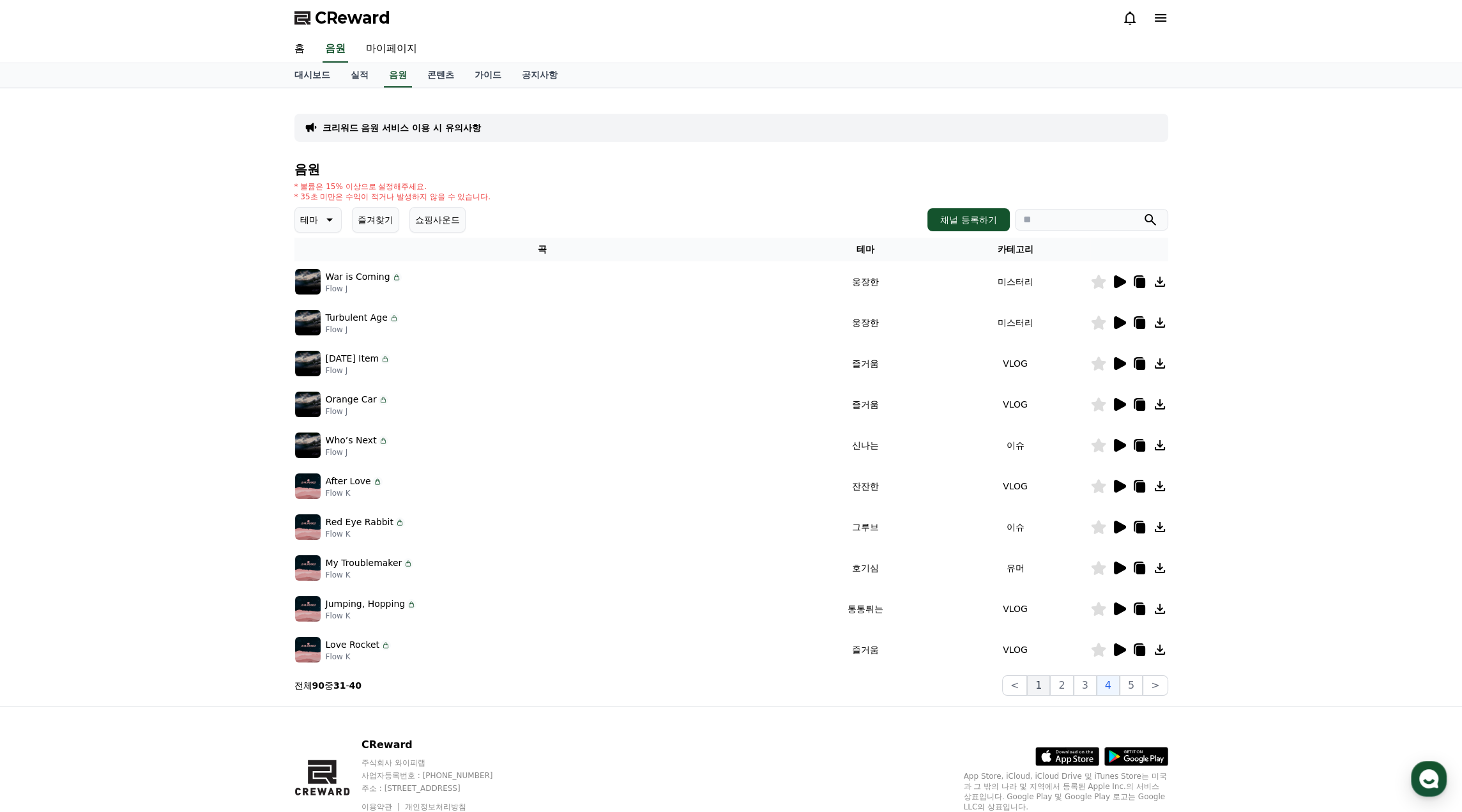
click at [1046, 681] on button "1" at bounding box center [1038, 685] width 23 height 21
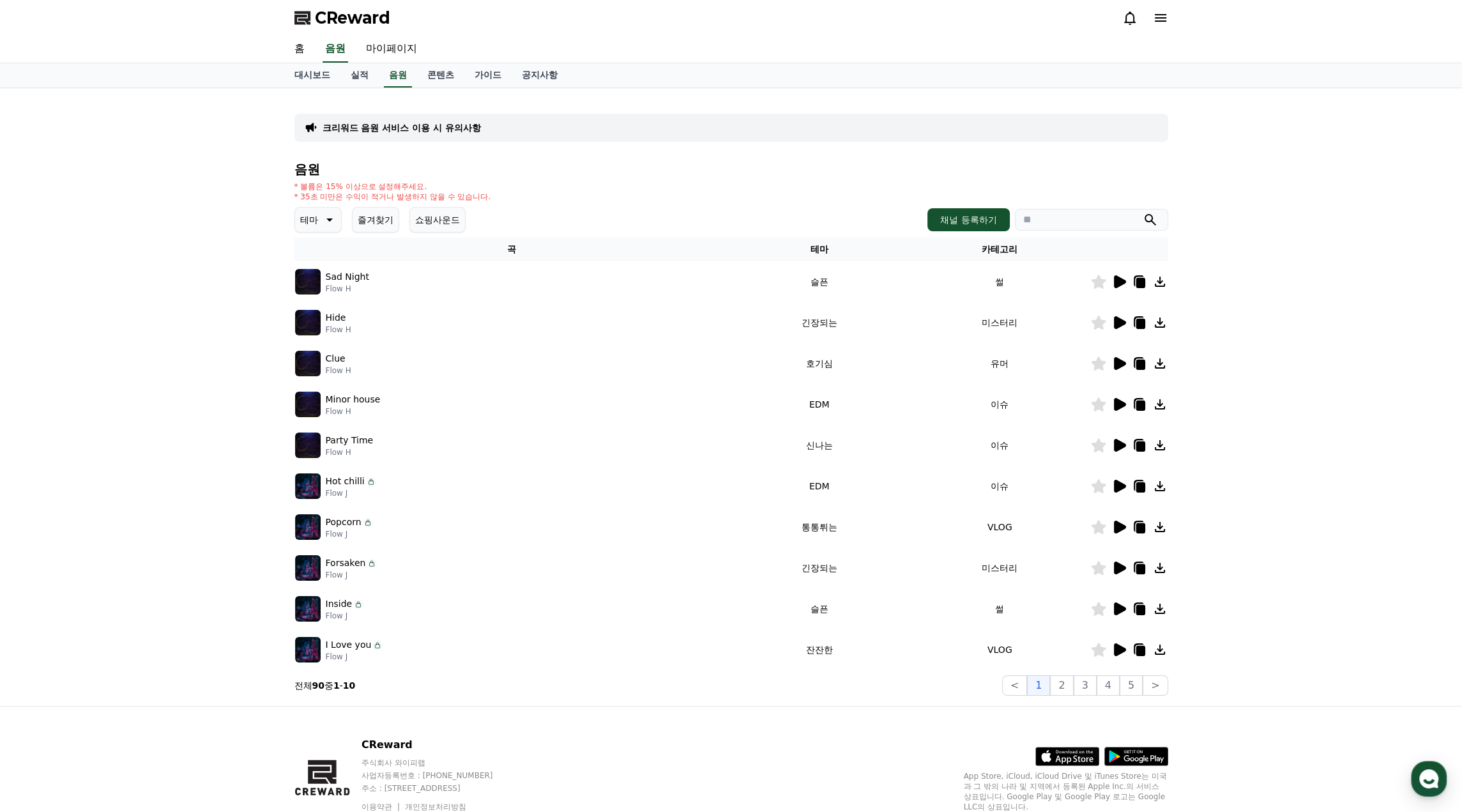
click at [822, 364] on td "호기심" at bounding box center [819, 364] width 181 height 41
click at [1094, 362] on icon at bounding box center [1098, 363] width 15 height 14
click at [1120, 365] on icon at bounding box center [1120, 363] width 12 height 13
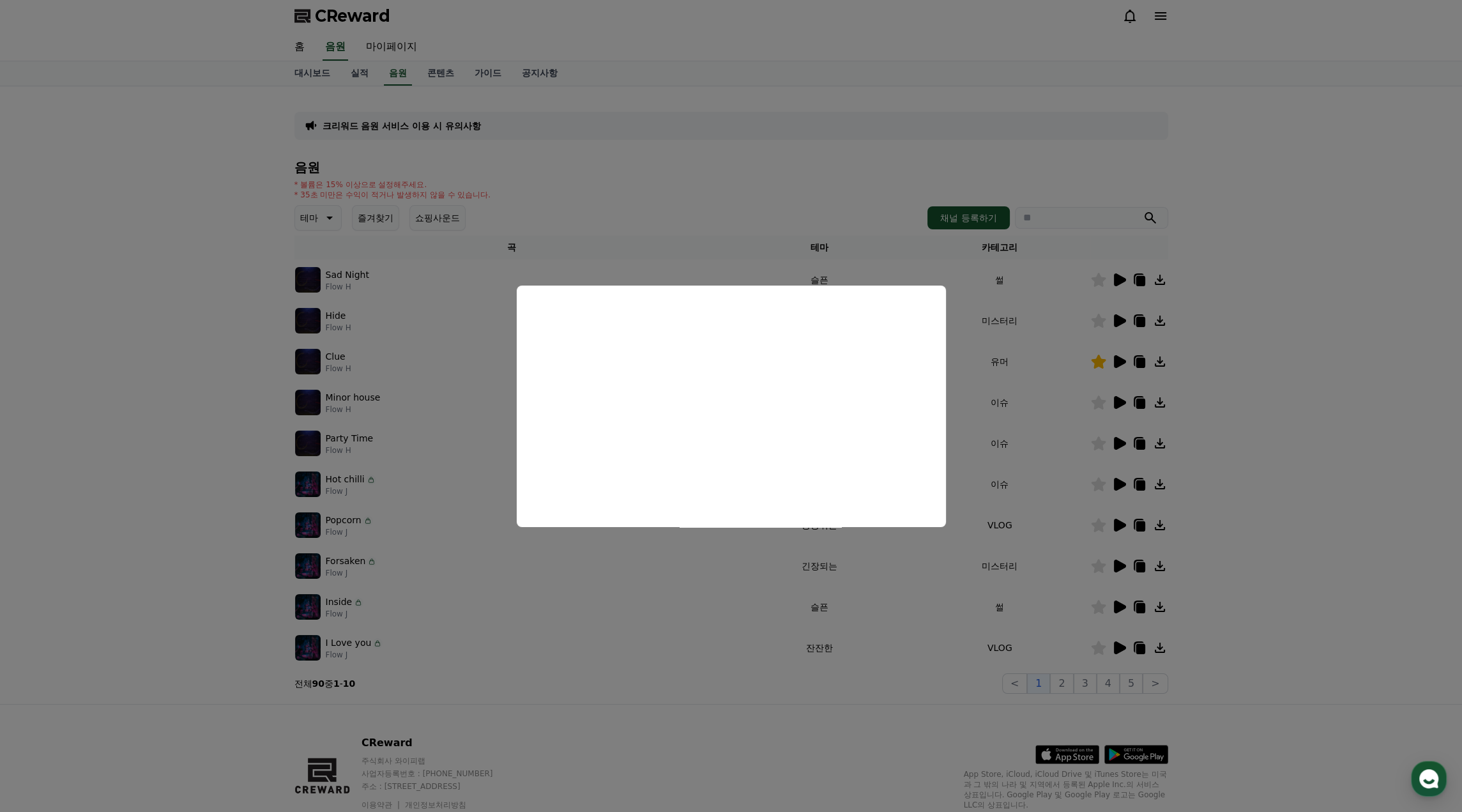
scroll to position [52, 0]
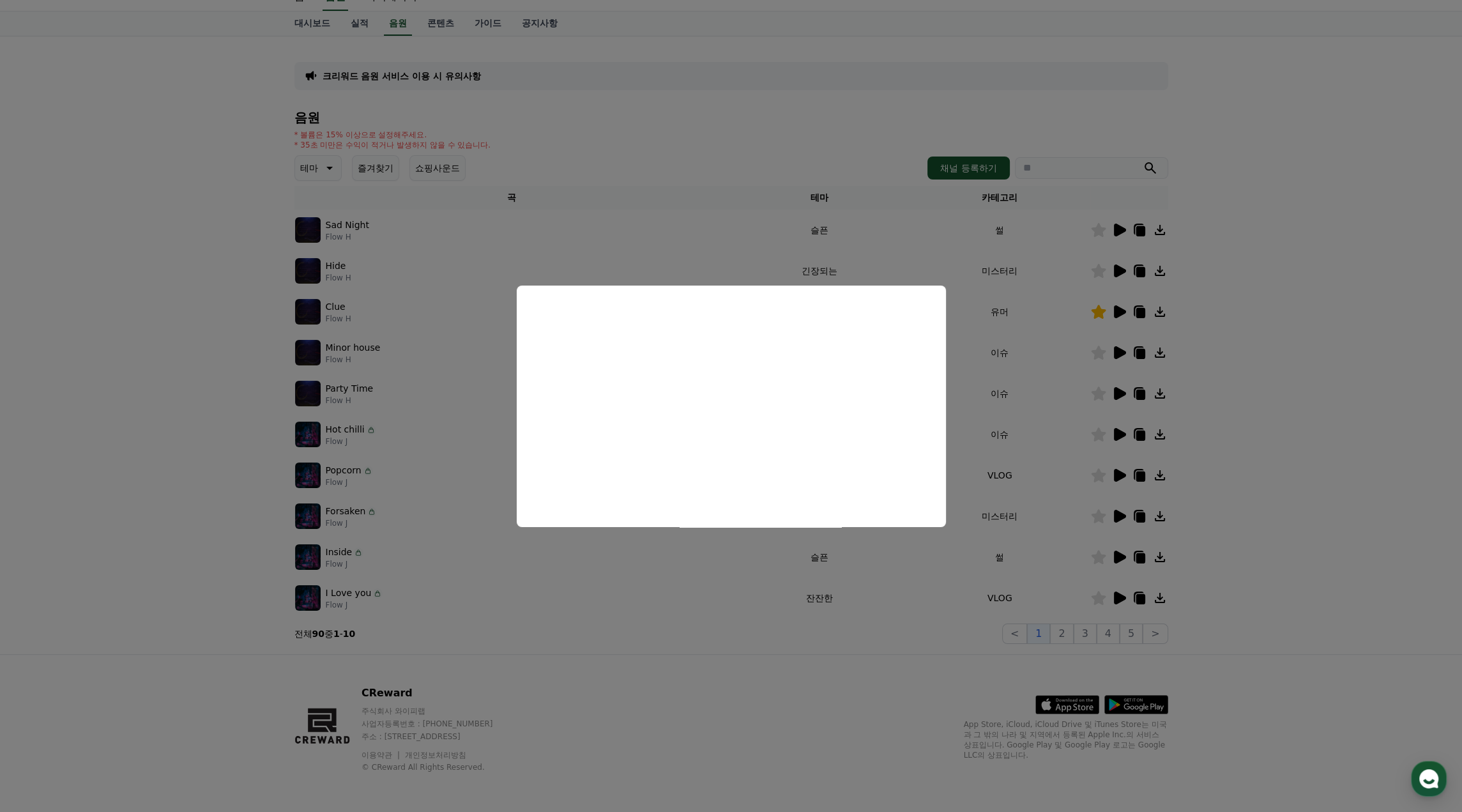
click at [503, 373] on button "close modal" at bounding box center [731, 406] width 1462 height 812
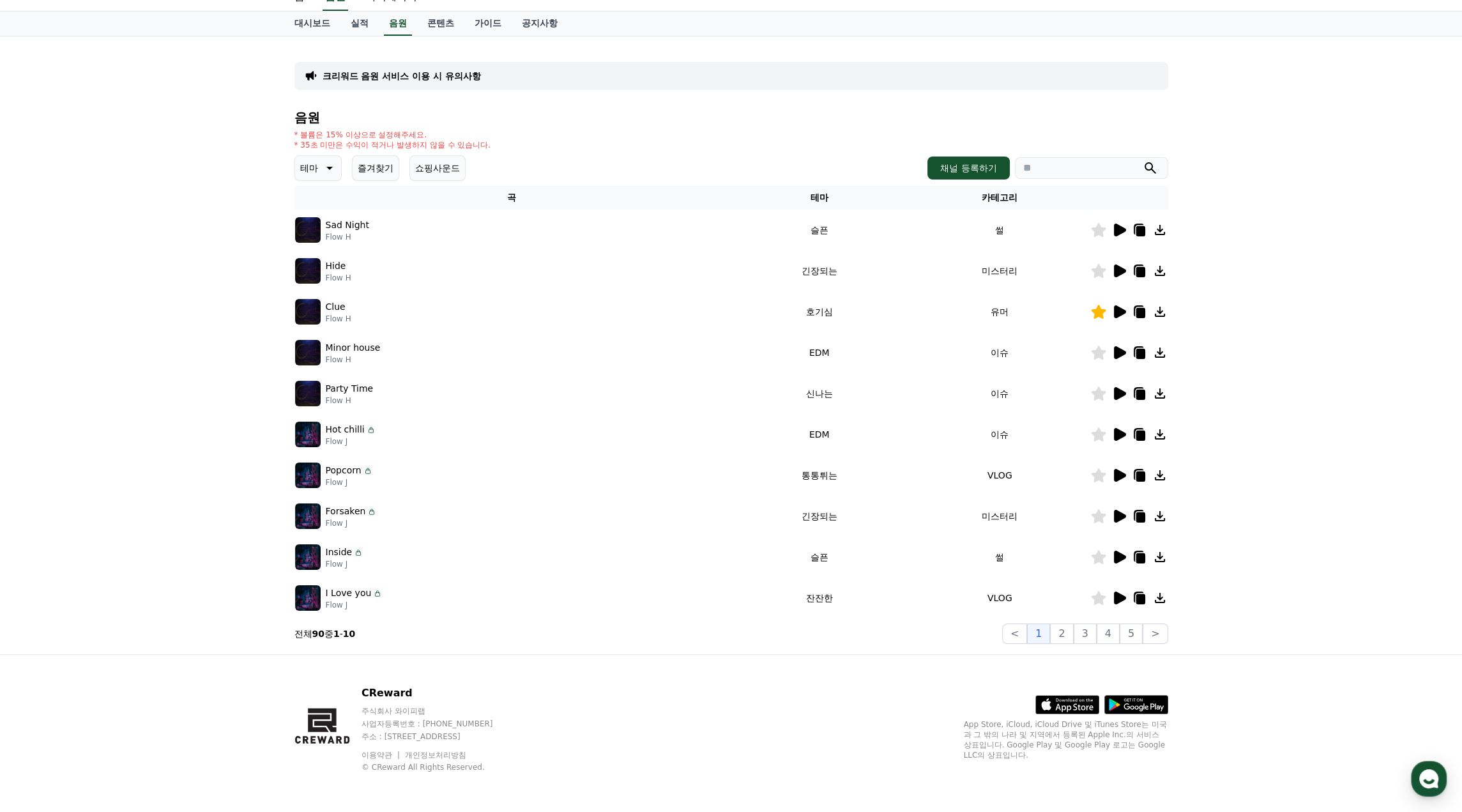
scroll to position [0, 0]
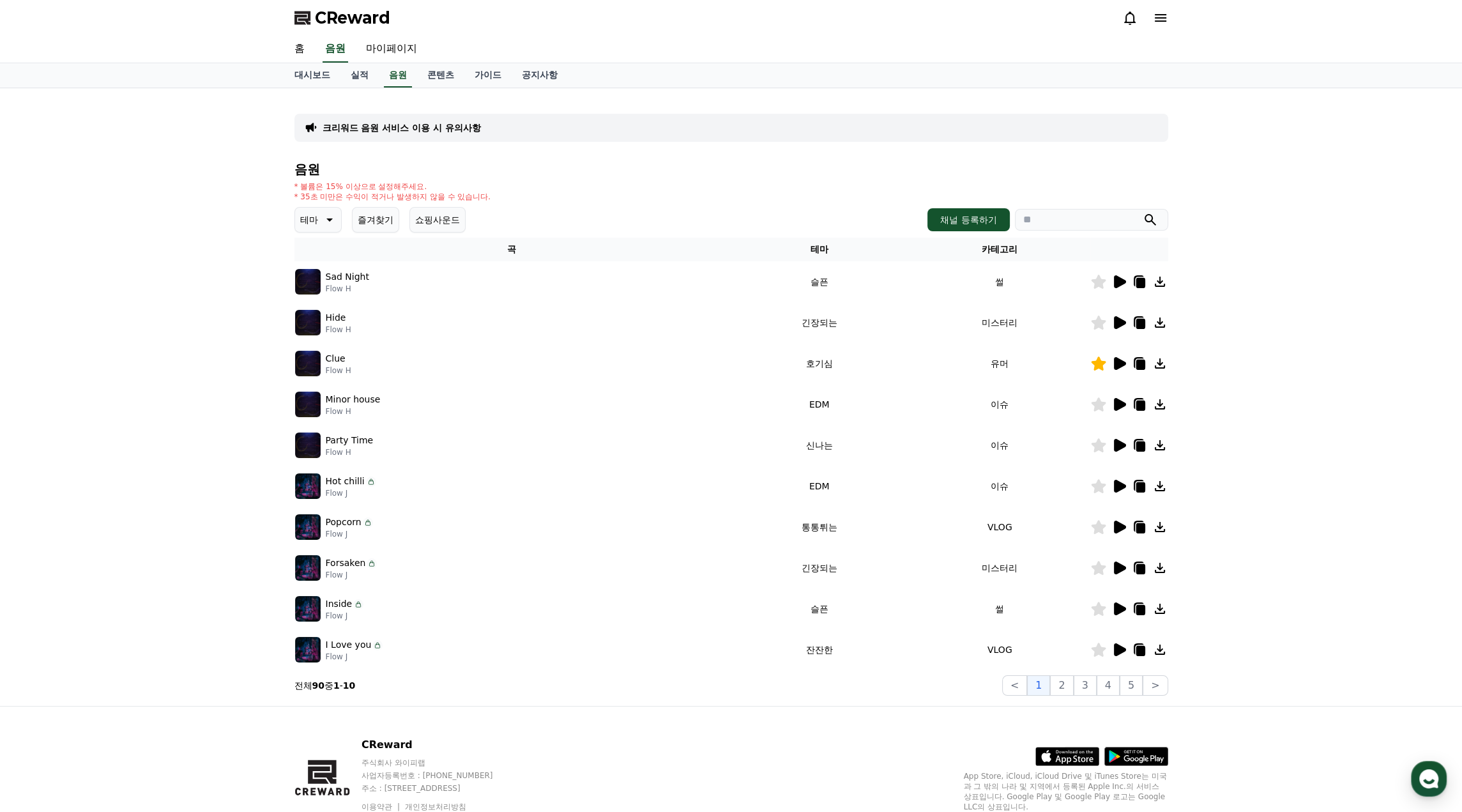
click at [414, 129] on p "크리워드 음원 서비스 이용 시 유의사항" at bounding box center [401, 127] width 158 height 13
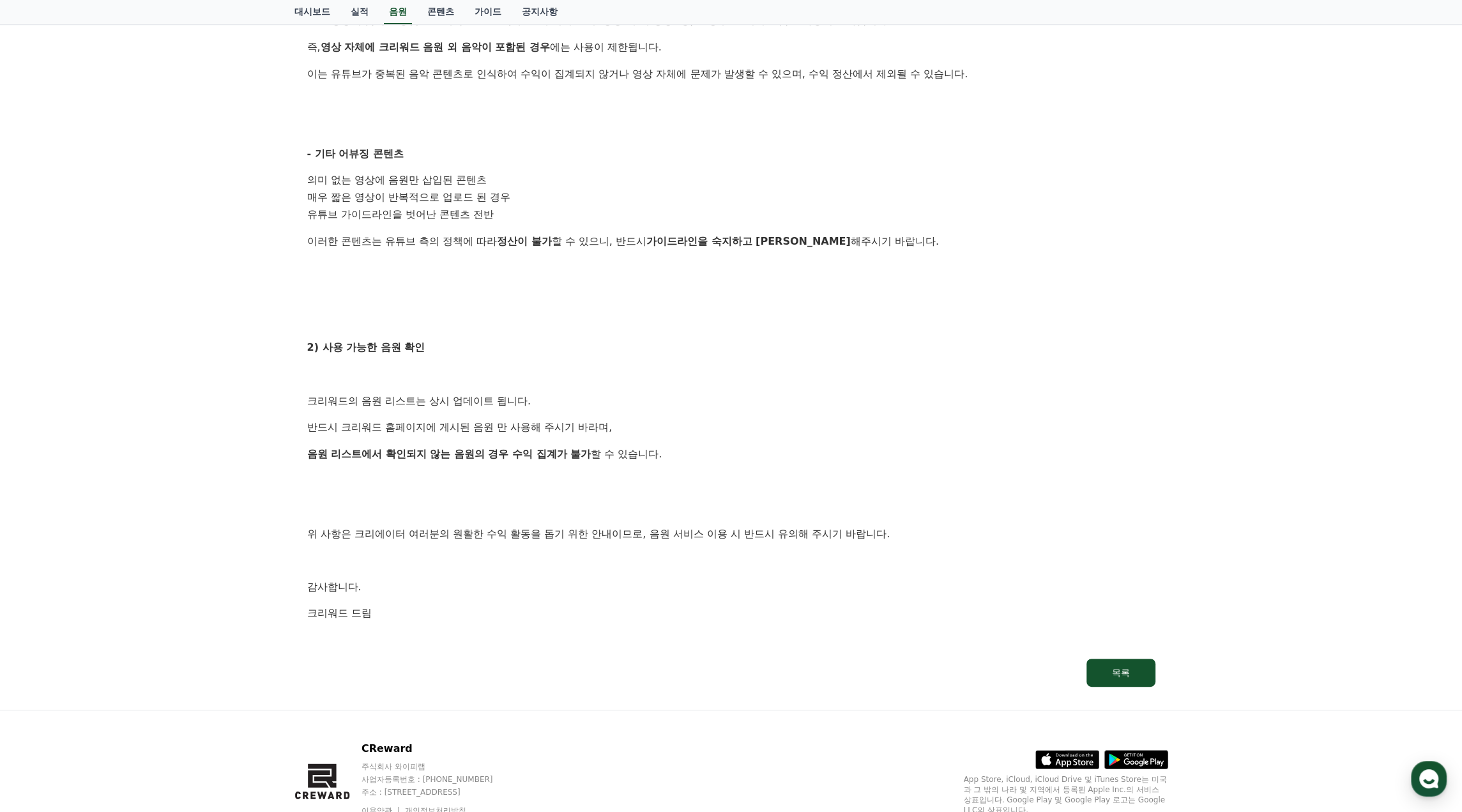
scroll to position [500, 0]
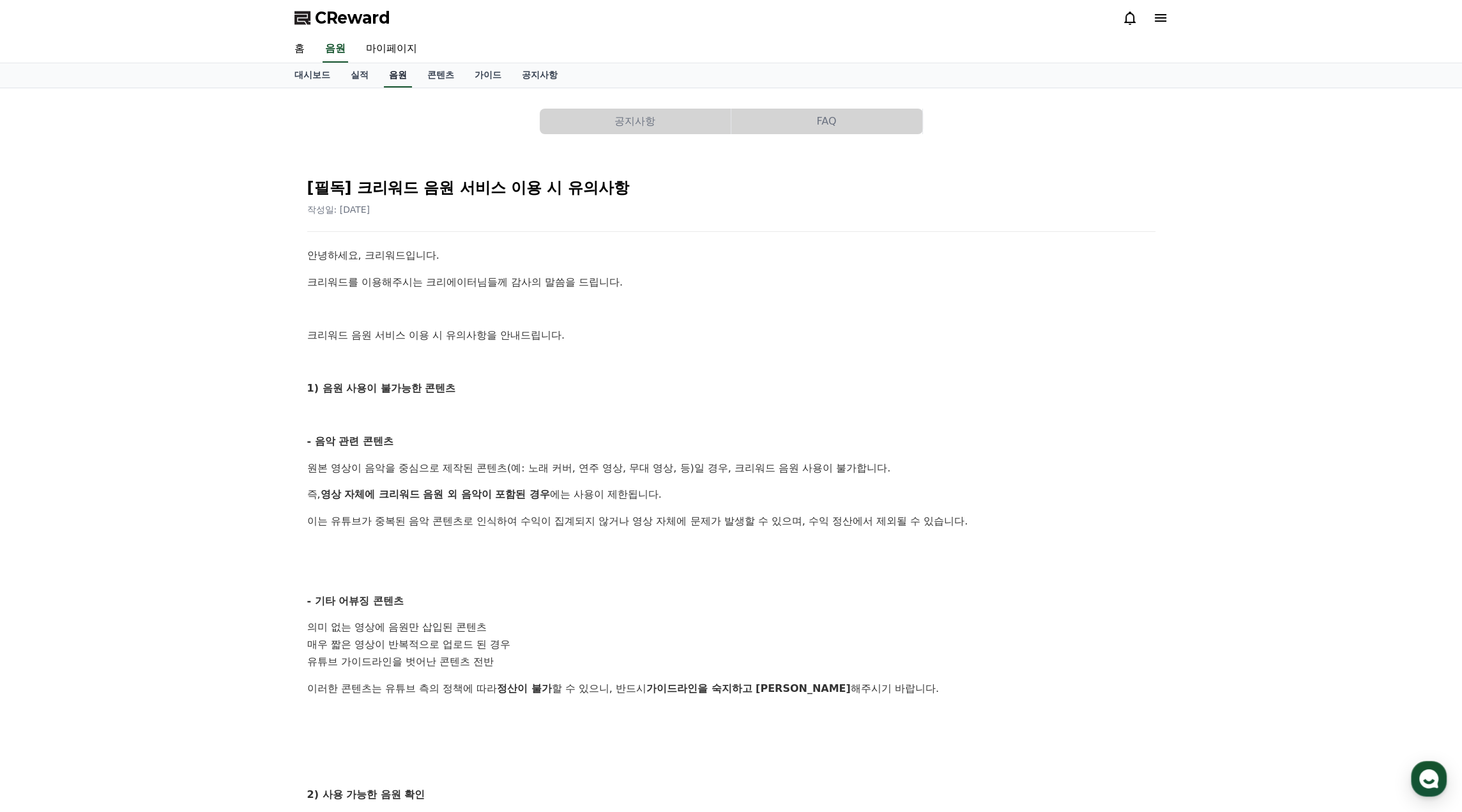
click at [388, 75] on link "음원" at bounding box center [397, 75] width 29 height 25
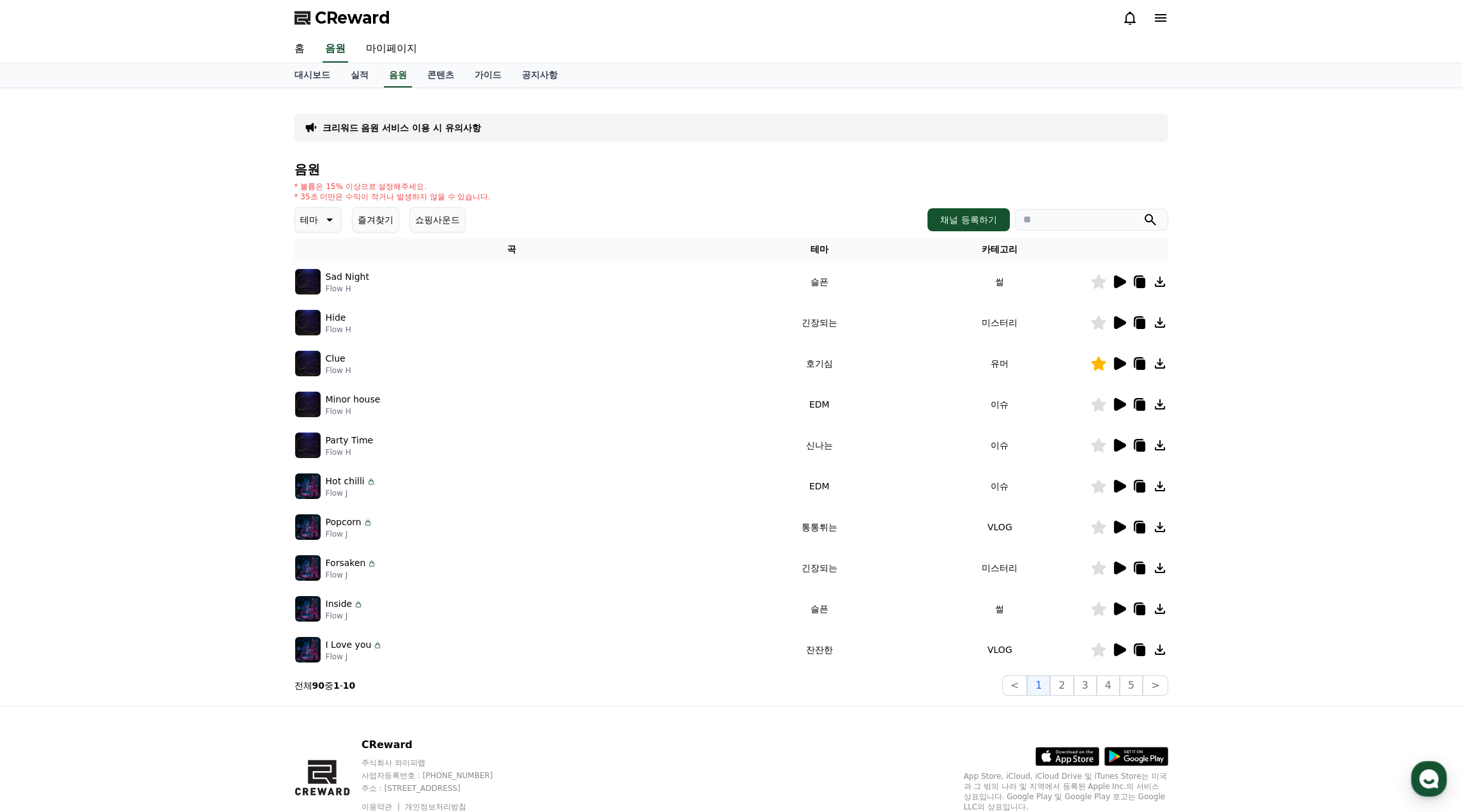
click at [1140, 362] on icon at bounding box center [1140, 365] width 9 height 10
click at [1139, 368] on icon at bounding box center [1140, 365] width 9 height 10
click at [1140, 446] on icon at bounding box center [1140, 446] width 9 height 10
click at [325, 219] on icon at bounding box center [328, 220] width 16 height 16
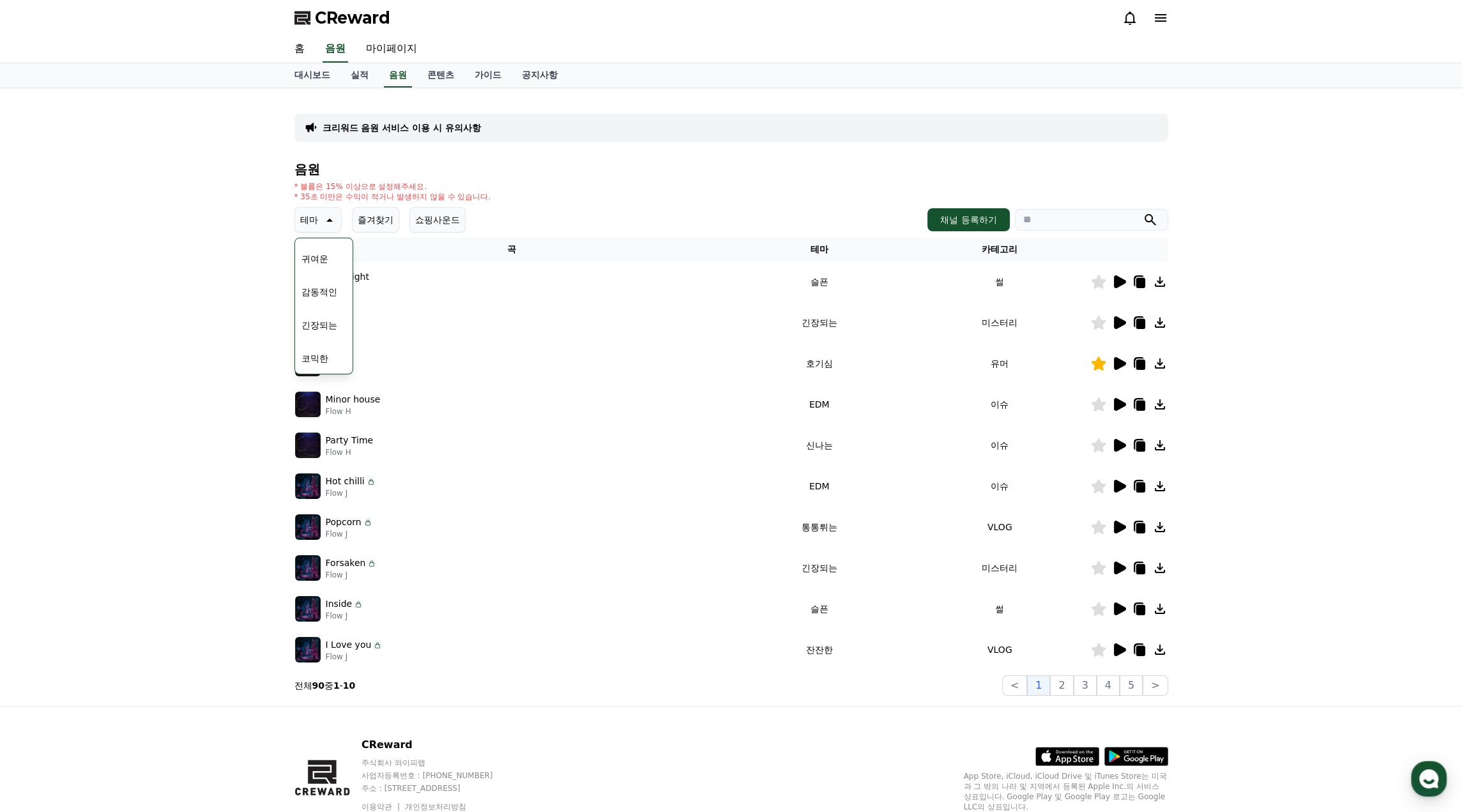
click at [320, 360] on button "코믹한" at bounding box center [315, 358] width 37 height 29
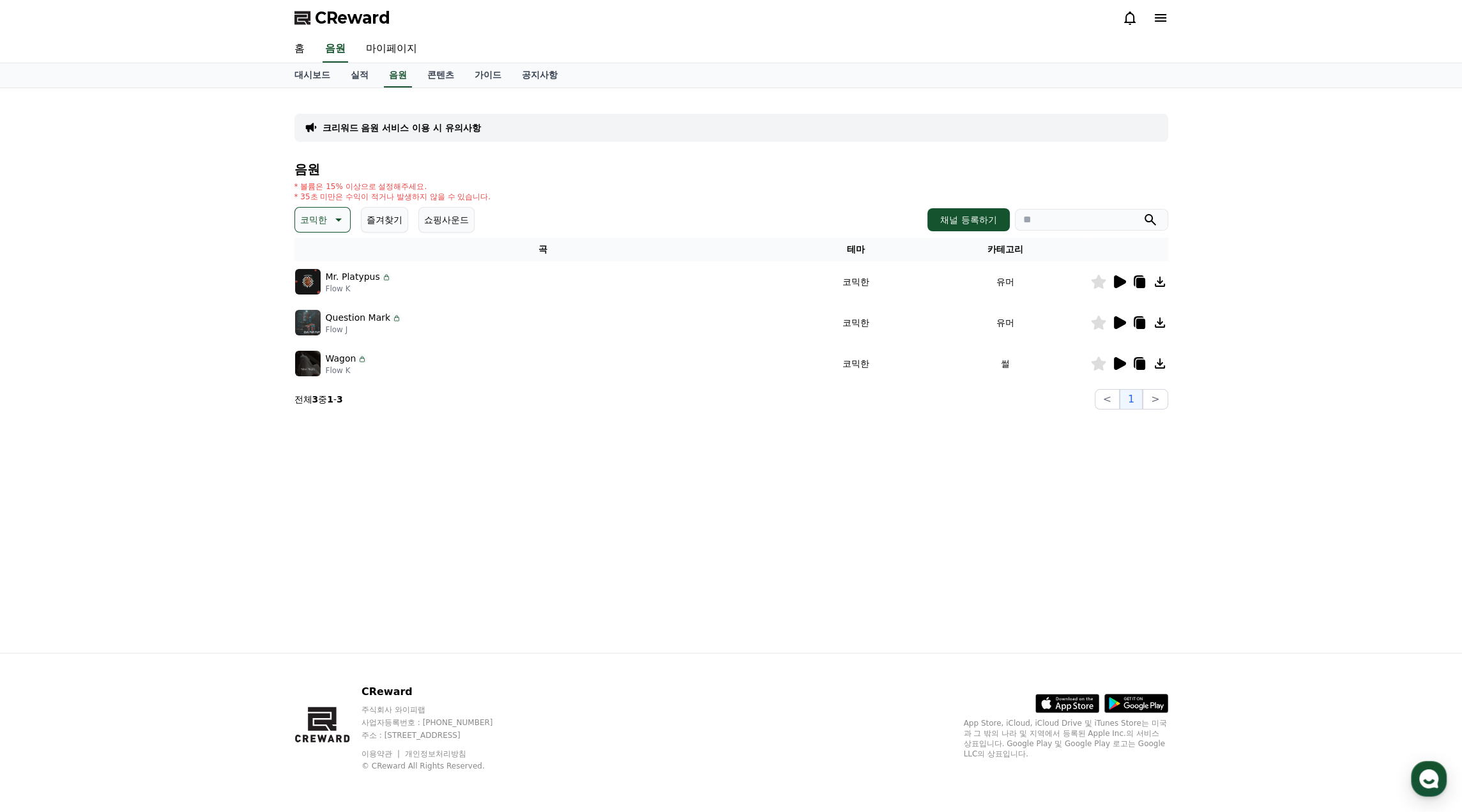
click at [1116, 360] on icon at bounding box center [1120, 363] width 12 height 13
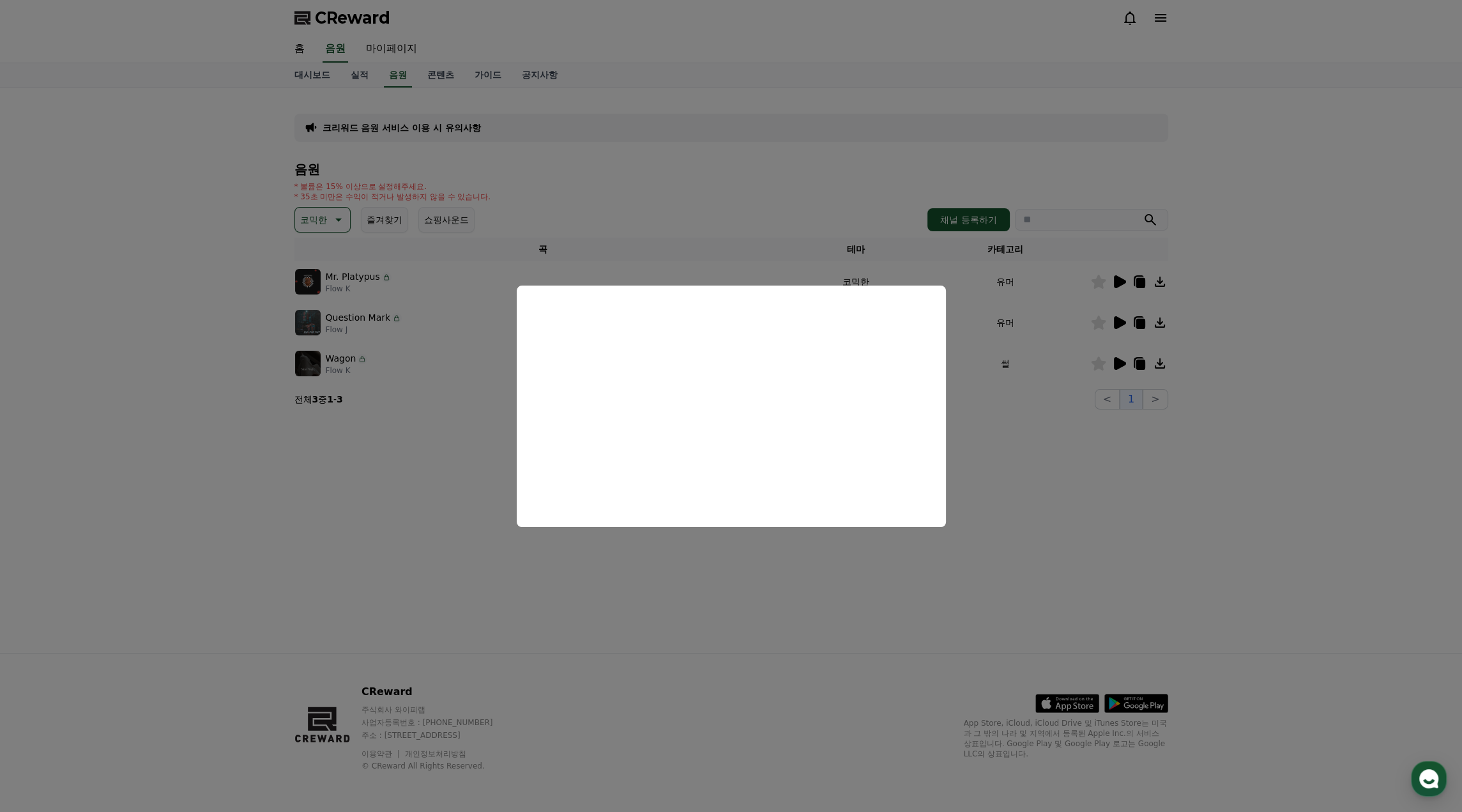
click at [1038, 489] on button "close modal" at bounding box center [731, 406] width 1462 height 812
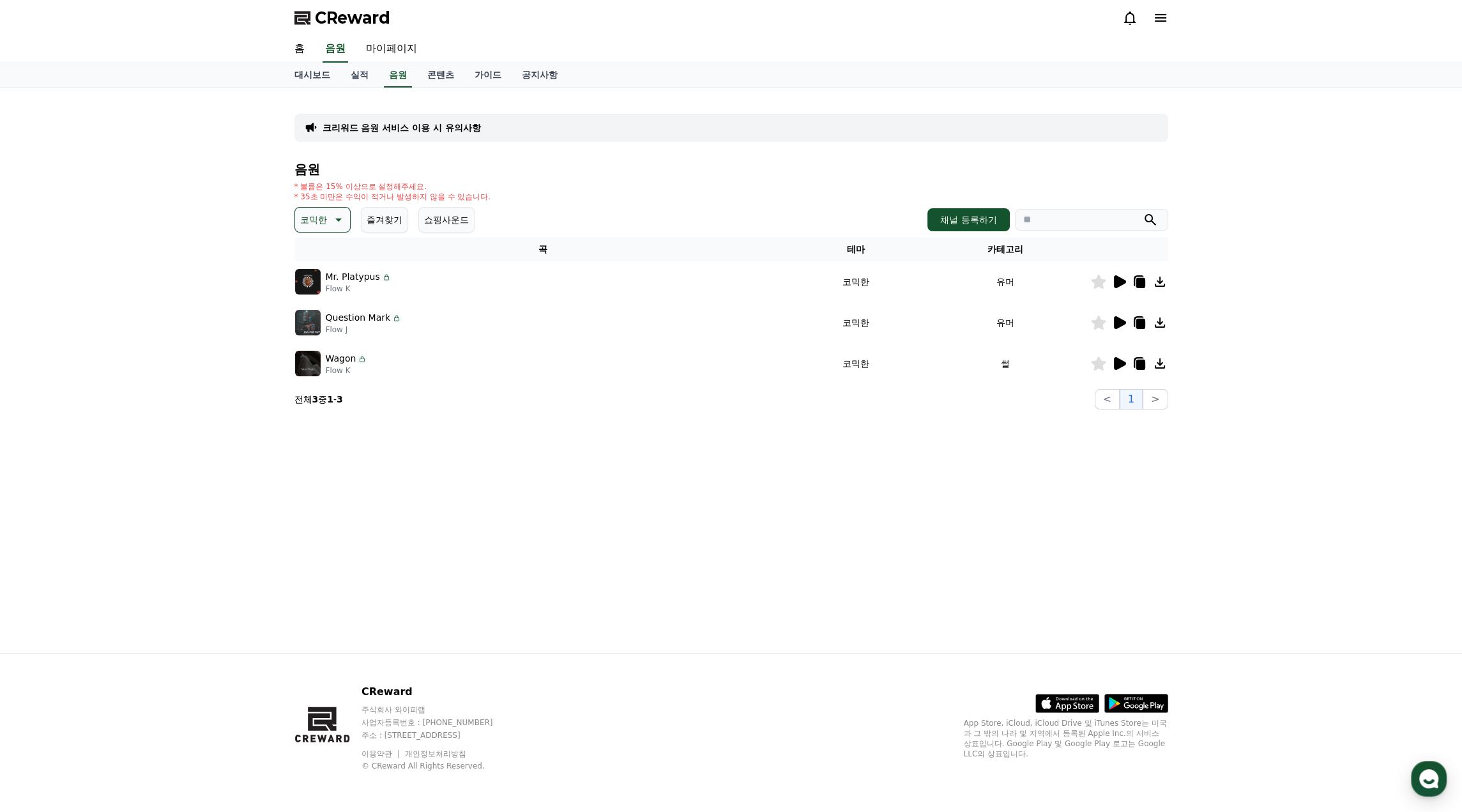
click at [1142, 362] on icon at bounding box center [1140, 365] width 9 height 10
